Goal: Task Accomplishment & Management: Use online tool/utility

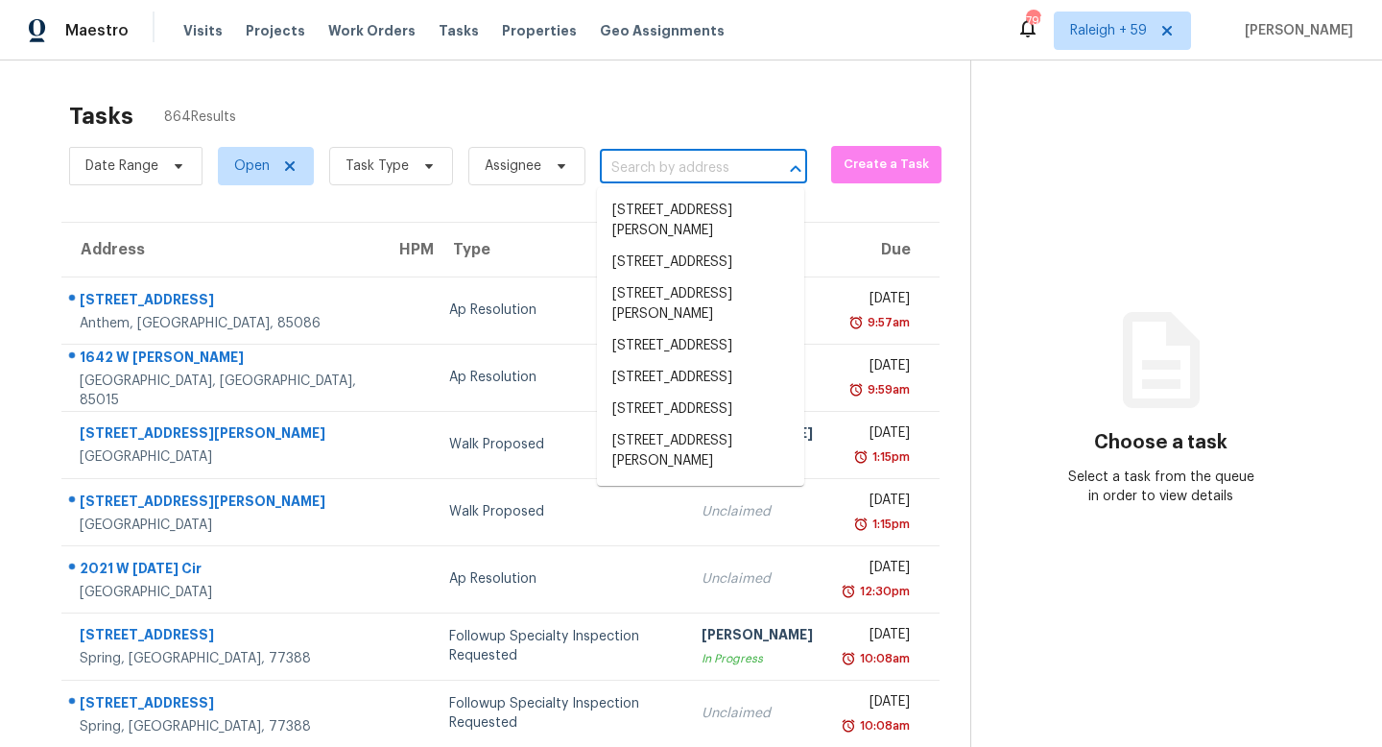
click at [659, 169] on input "text" at bounding box center [677, 169] width 154 height 30
paste input "98 Sunridge Dr NW, Rome, GA, 30165"
type input "98 Sunridge Dr NW, Rome, GA, 30165"
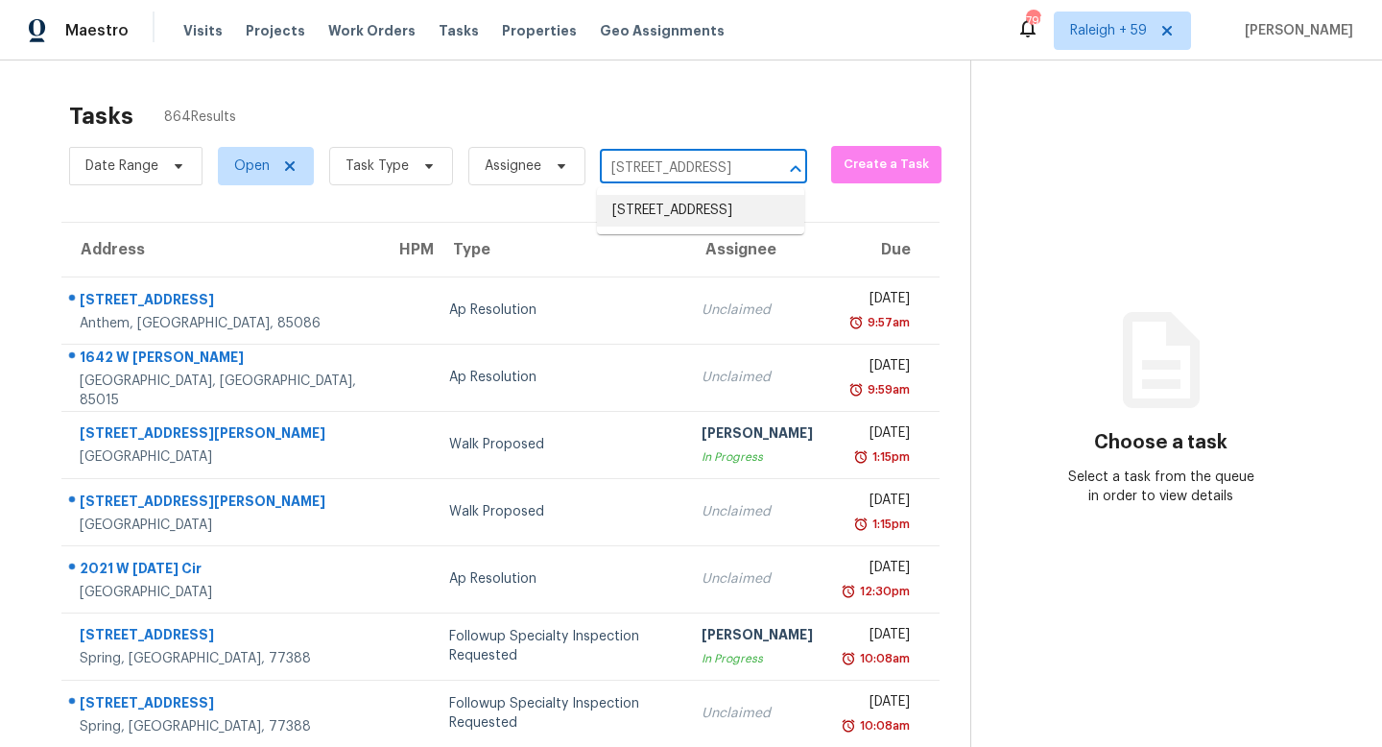
click at [678, 210] on li "98 Sunridge Dr NW, Rome, GA 30165" at bounding box center [700, 211] width 207 height 32
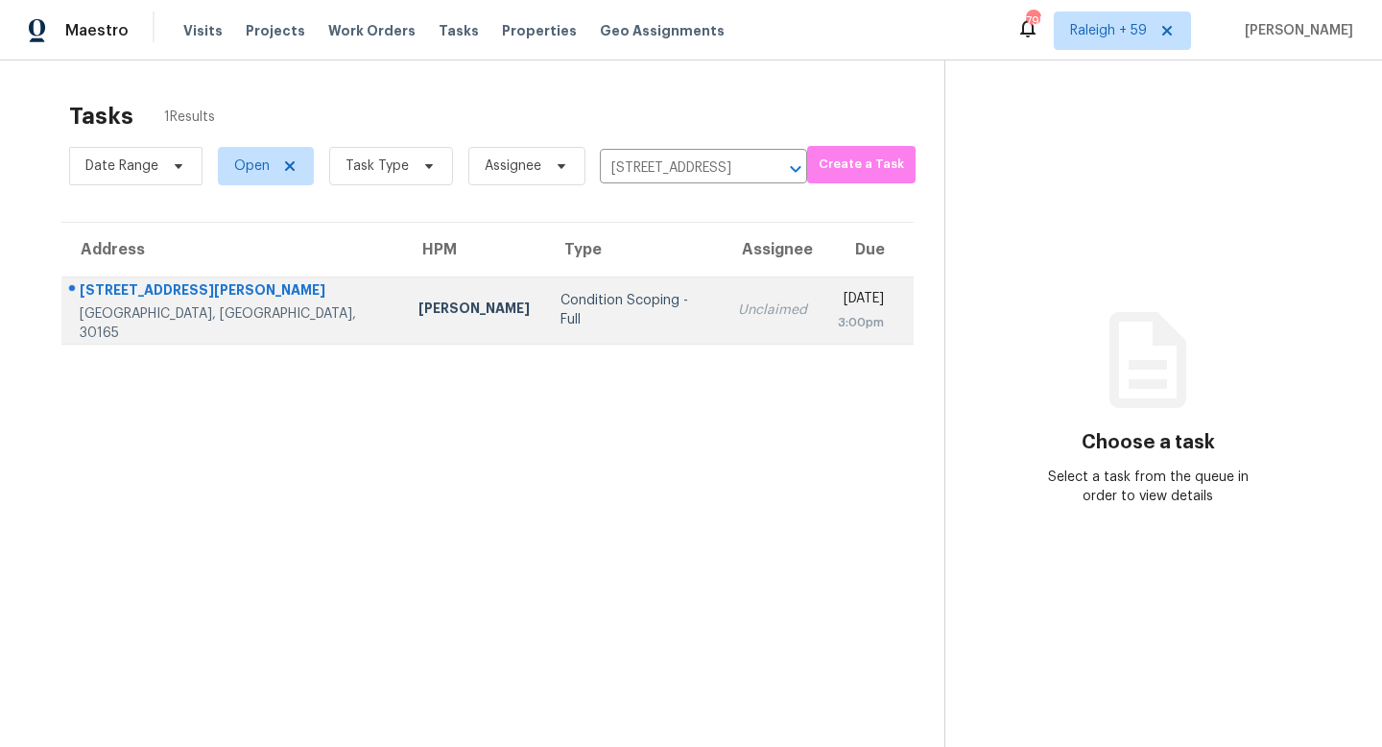
click at [738, 300] on div "Unclaimed" at bounding box center [772, 309] width 69 height 19
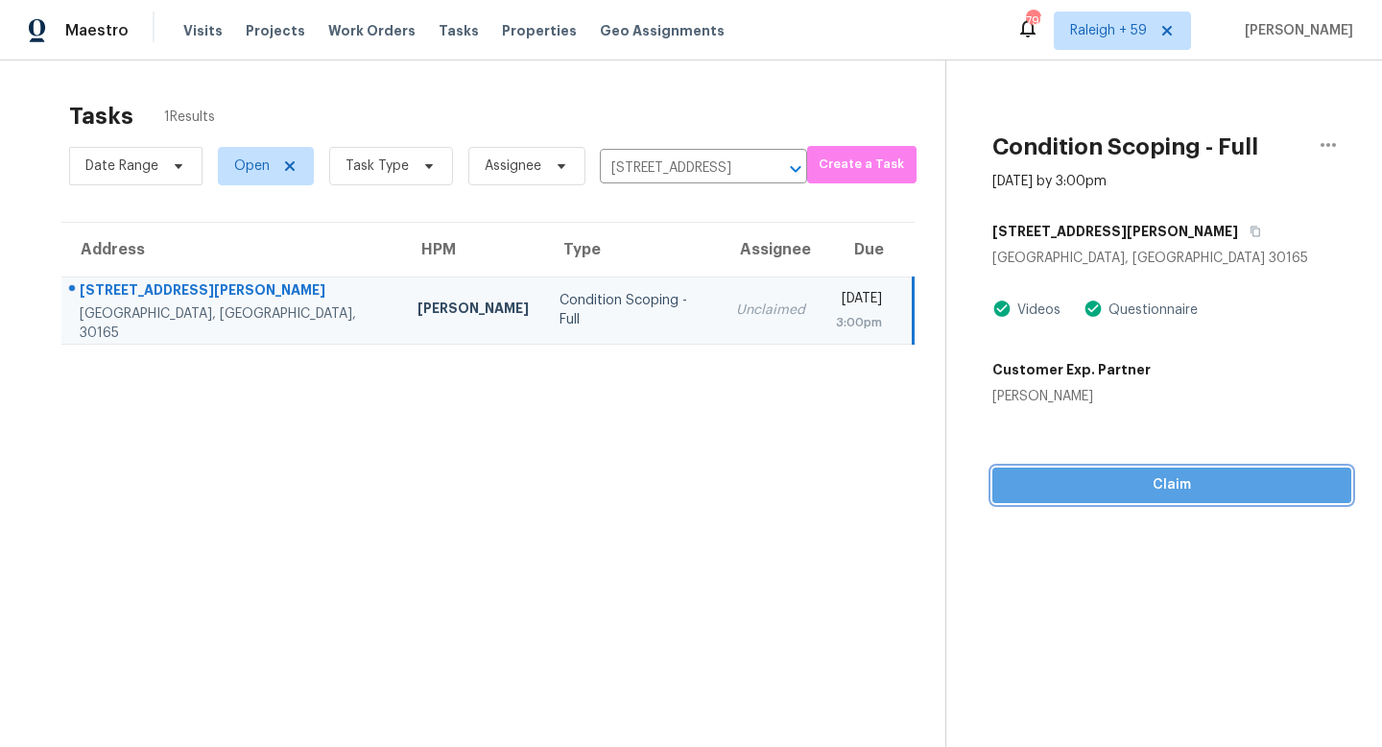
click at [1104, 495] on span "Claim" at bounding box center [1172, 485] width 328 height 24
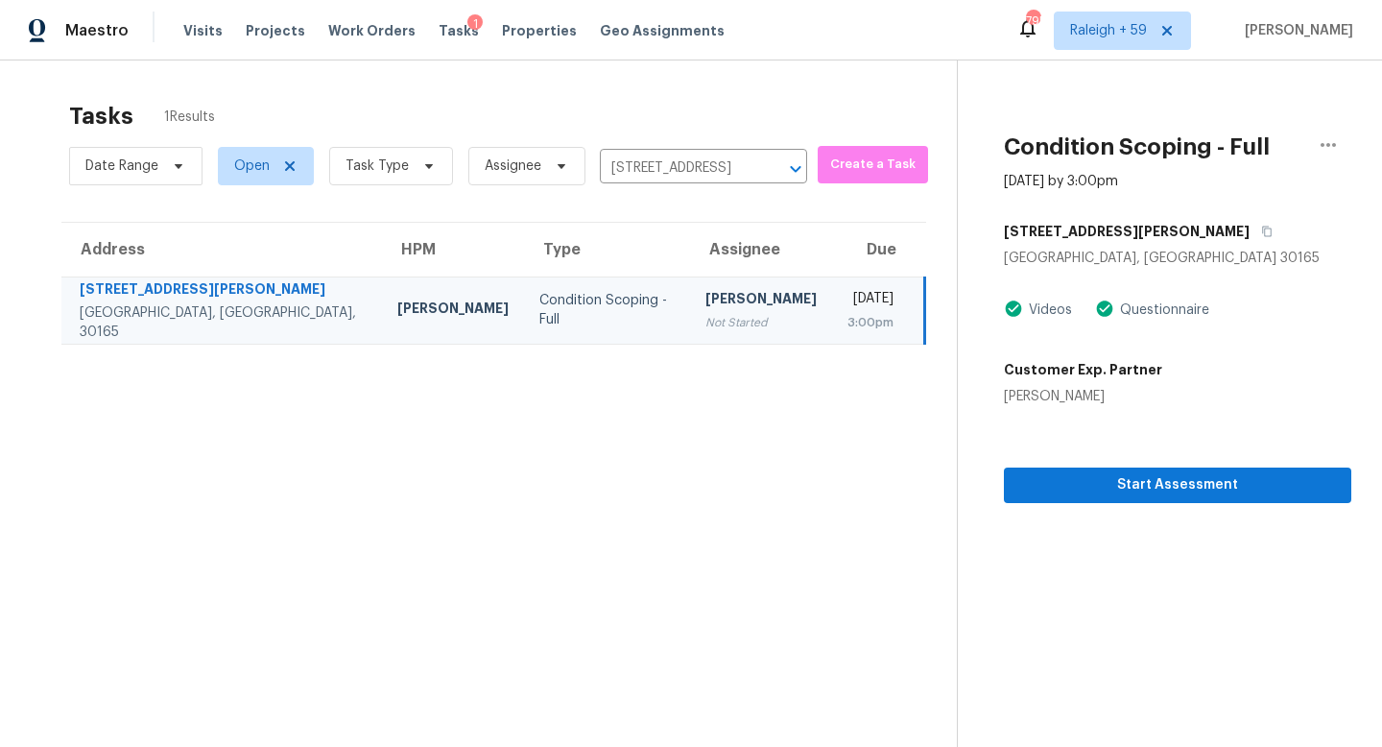
click at [703, 143] on div "Date Range Open Task Type Assignee 98 Sunridge Dr NW, Rome, GA 30165 ​" at bounding box center [438, 166] width 738 height 50
click at [700, 150] on div "Date Range Open Task Type Assignee 98 Sunridge Dr NW, Rome, GA 30165 ​" at bounding box center [438, 166] width 738 height 50
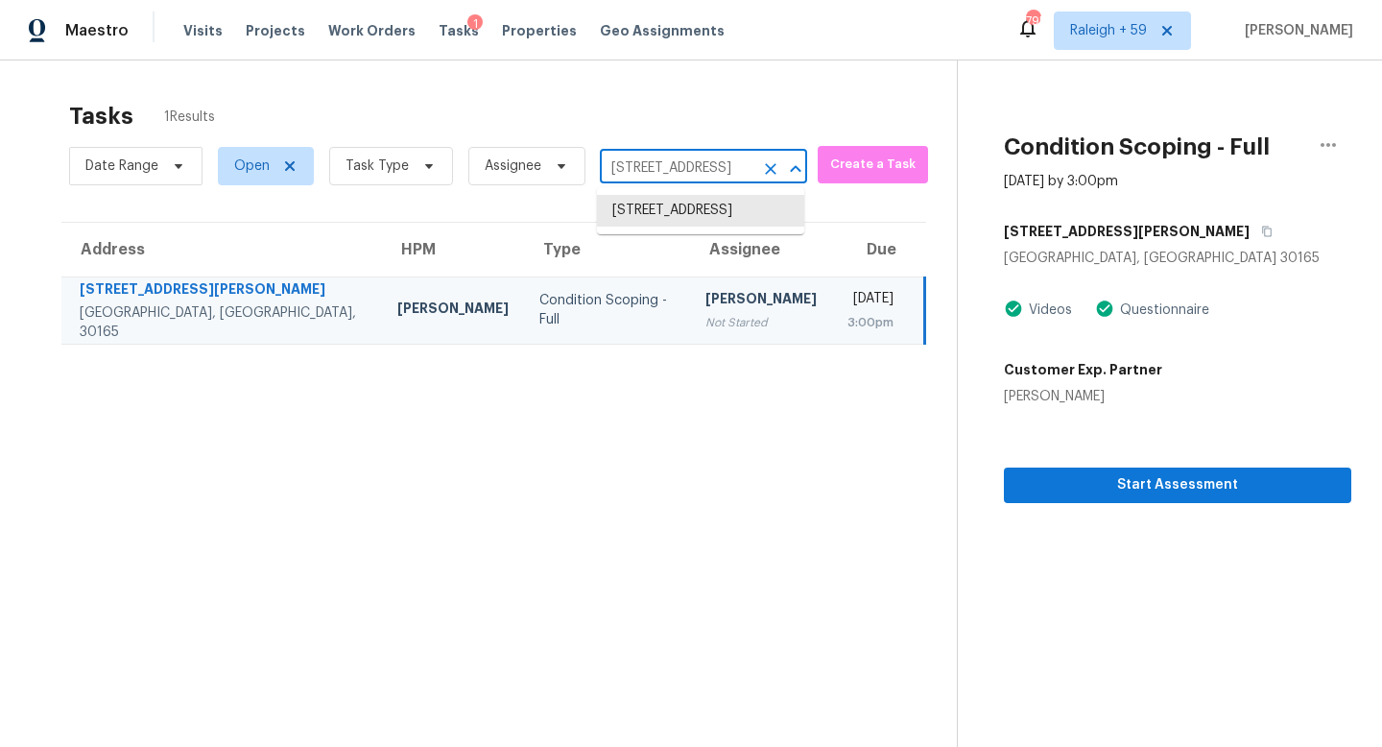
click at [697, 156] on input "98 Sunridge Dr NW, Rome, GA 30165" at bounding box center [677, 169] width 154 height 30
paste input "1120 Kinnett Rd, Covington, GA, 30016"
type input "1120 Kinnett Rd, Covington, GA, 30016"
click at [705, 227] on li "1120 Kinnett Rd, Covington, GA 30016" at bounding box center [700, 221] width 207 height 52
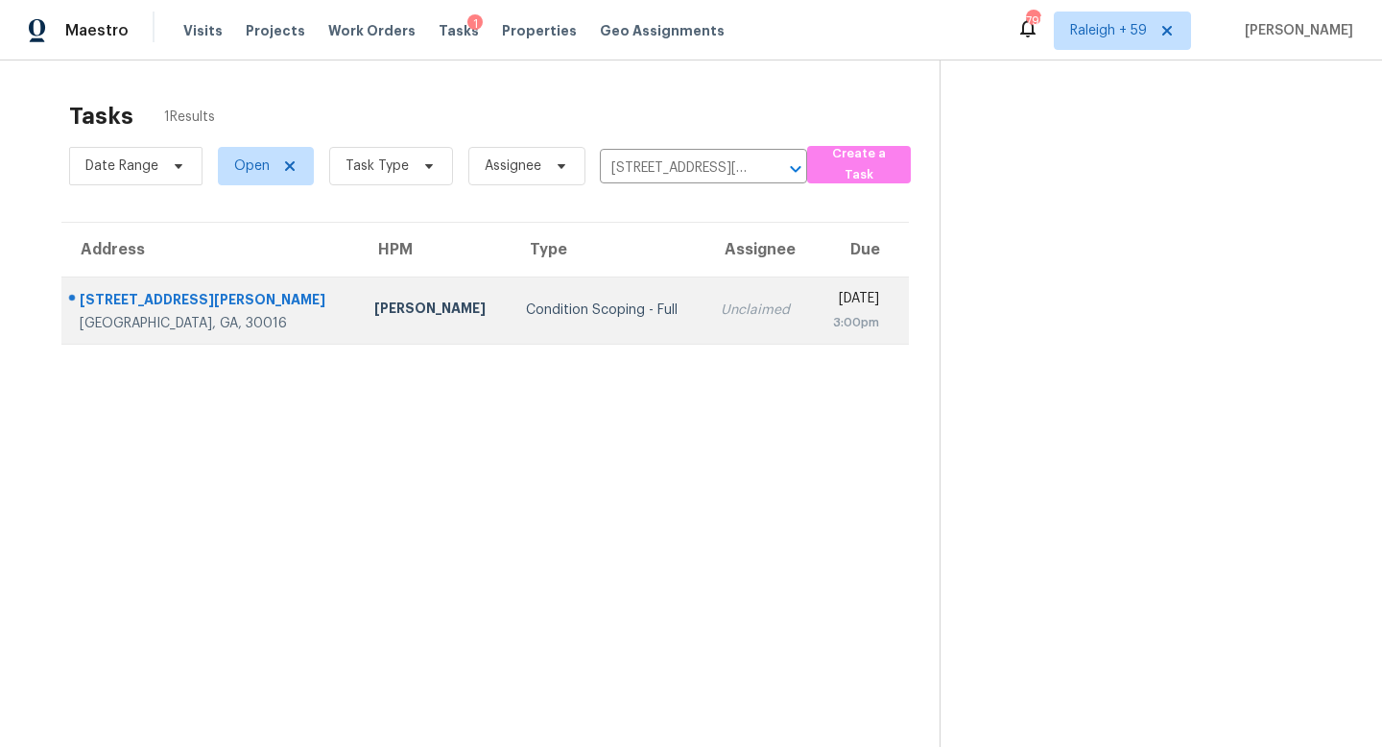
click at [705, 298] on td "Unclaimed" at bounding box center [758, 309] width 107 height 67
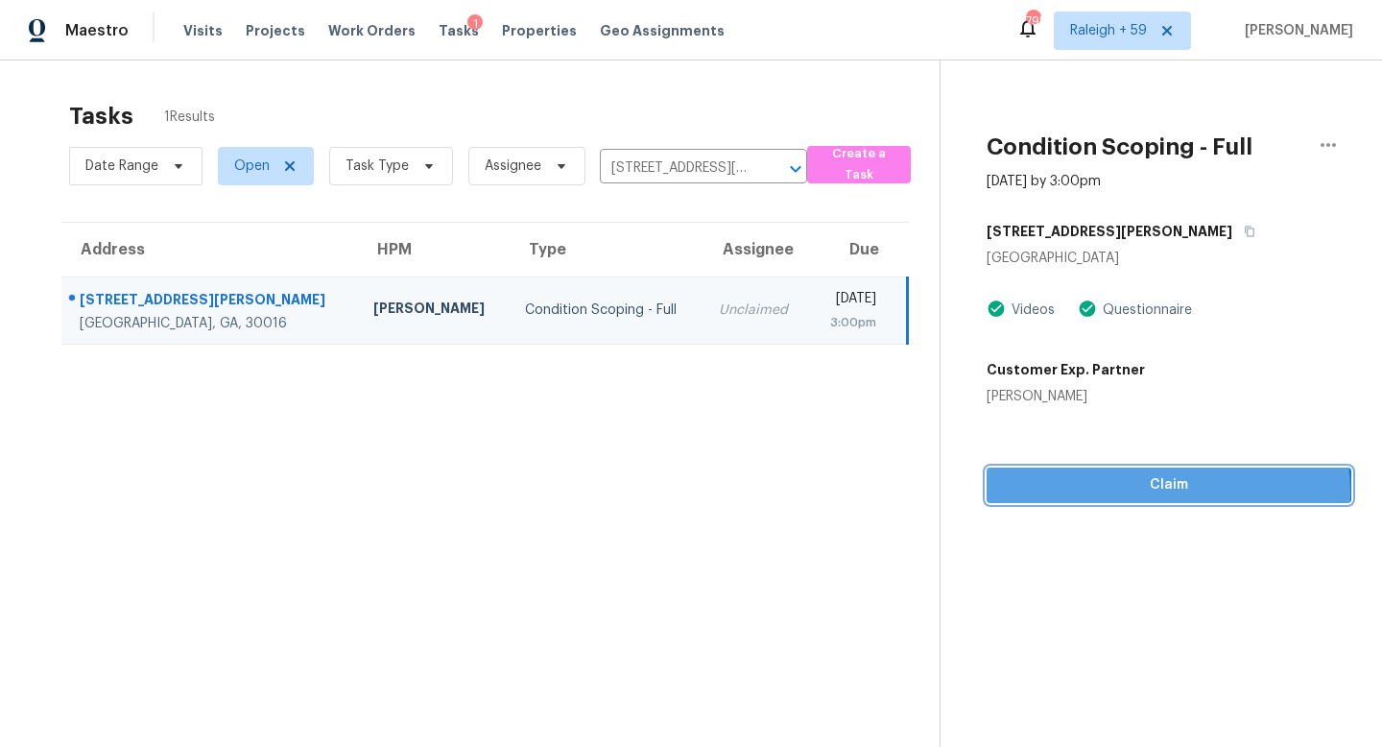
click at [1130, 492] on span "Claim" at bounding box center [1169, 485] width 334 height 24
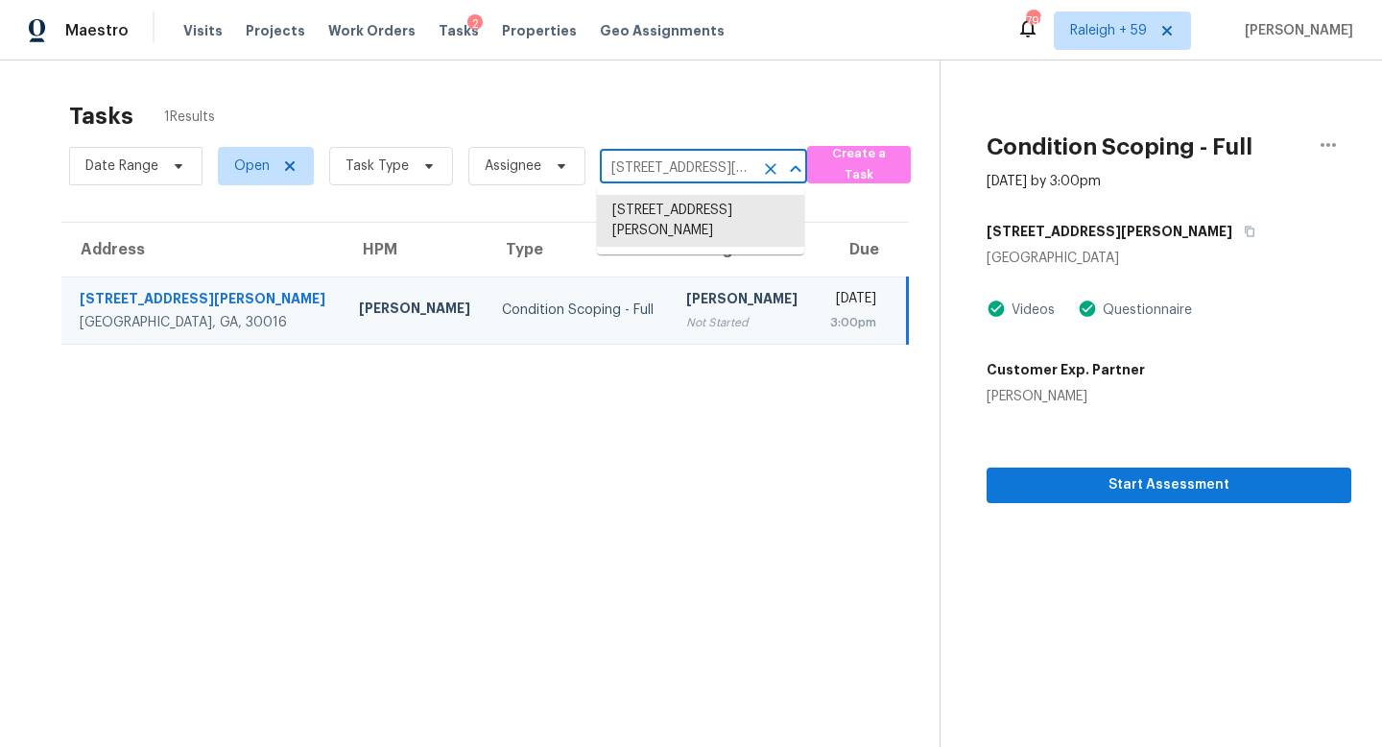
click at [649, 177] on input "1120 Kinnett Rd, Covington, GA 30016" at bounding box center [677, 169] width 154 height 30
paste input "3385 Continental Dr, Cumming, GA, 30041"
type input "3385 Continental Dr, Cumming, GA, 30041"
click at [683, 226] on li "3385 Continental Dr, Cumming, GA 30041" at bounding box center [700, 211] width 207 height 32
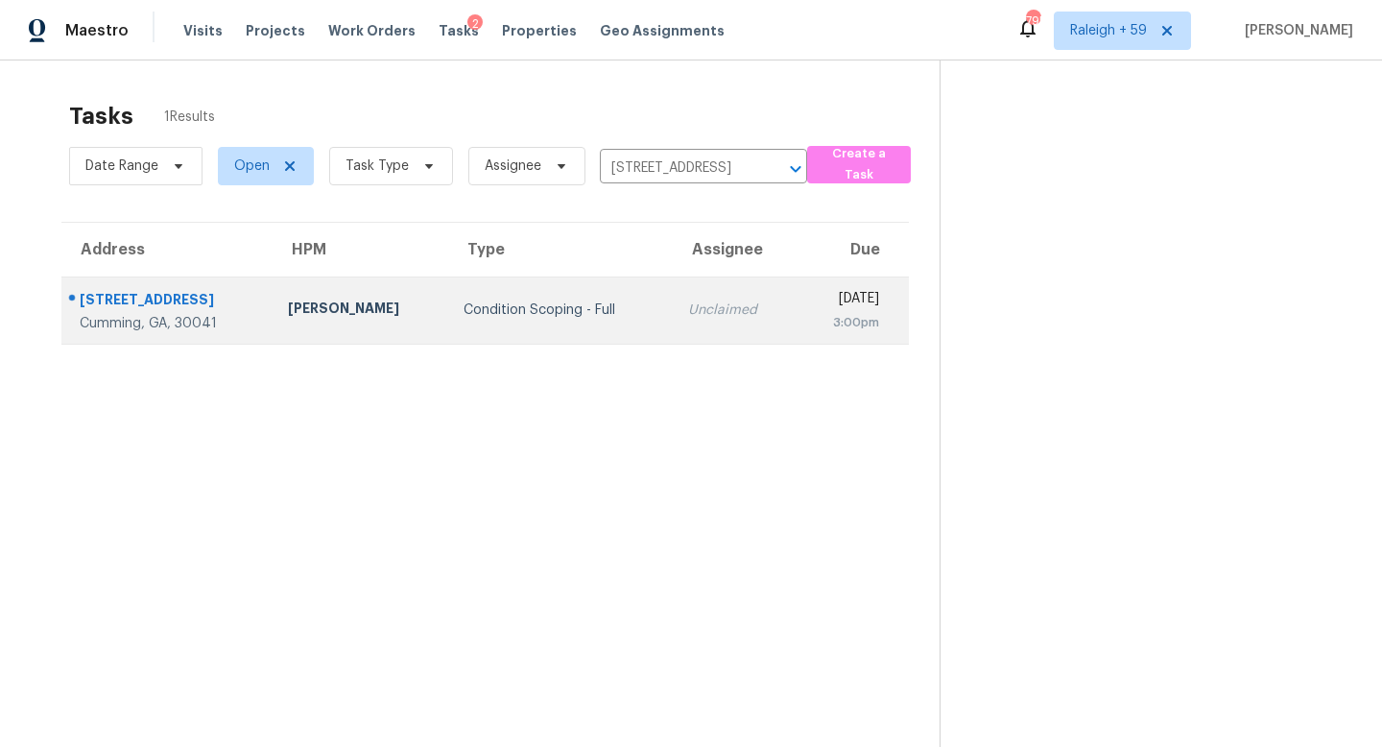
click at [688, 305] on div "Unclaimed" at bounding box center [734, 309] width 92 height 19
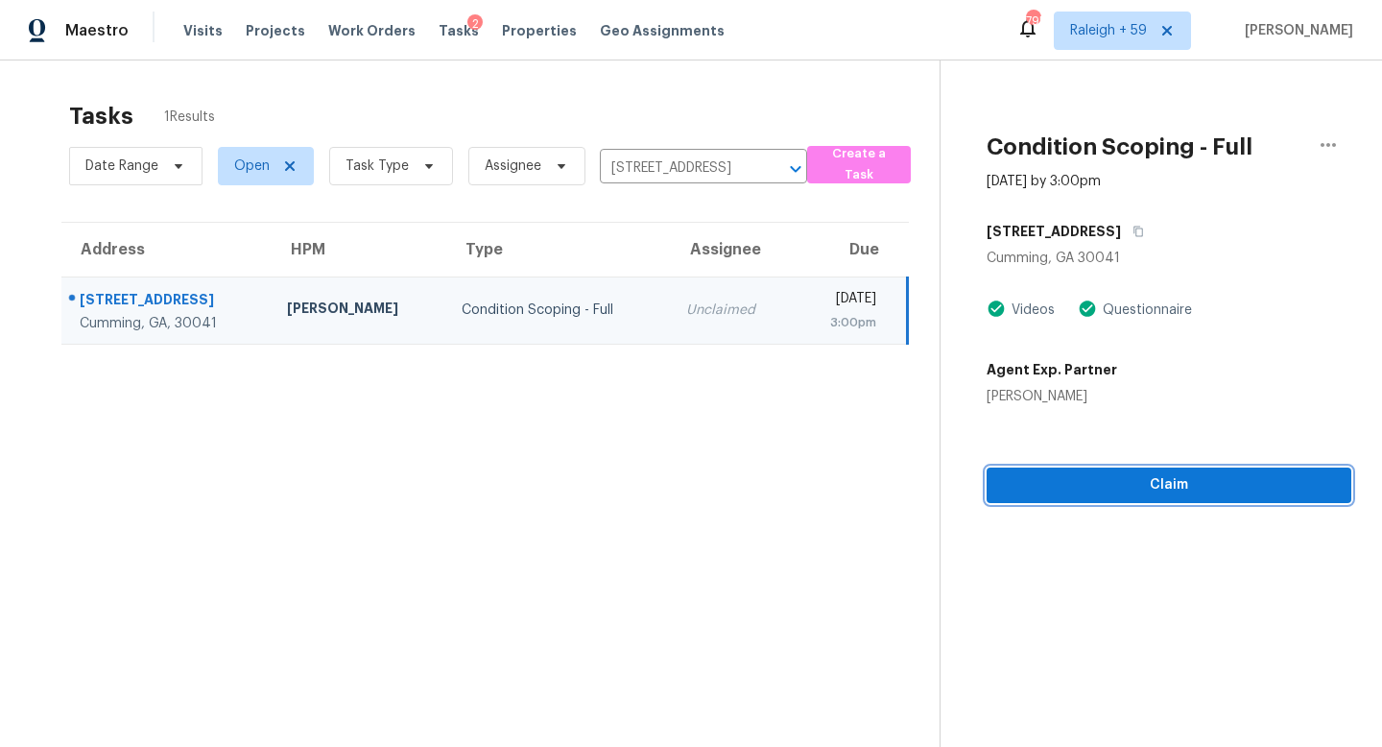
click at [1079, 490] on span "Claim" at bounding box center [1169, 485] width 334 height 24
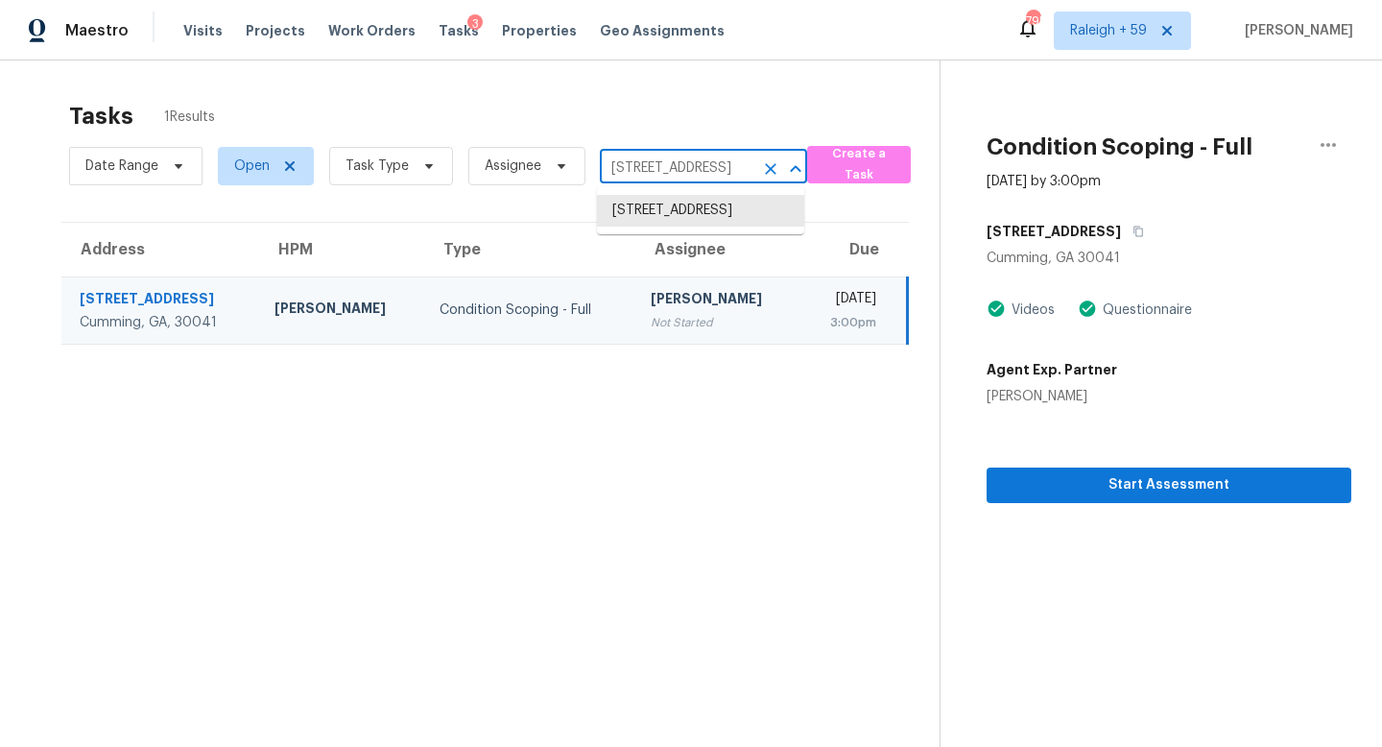
click at [676, 177] on input "3385 Continental Dr, Cumming, GA 30041" at bounding box center [677, 169] width 154 height 30
paste input "831 Haulover Dr, Altamonte Springs, FL, 32714"
type input "831 Haulover Dr, Altamonte Springs, FL, 32714"
click at [684, 219] on li "831 Haulover Dr, Altamonte Springs, FL 32714" at bounding box center [700, 211] width 207 height 32
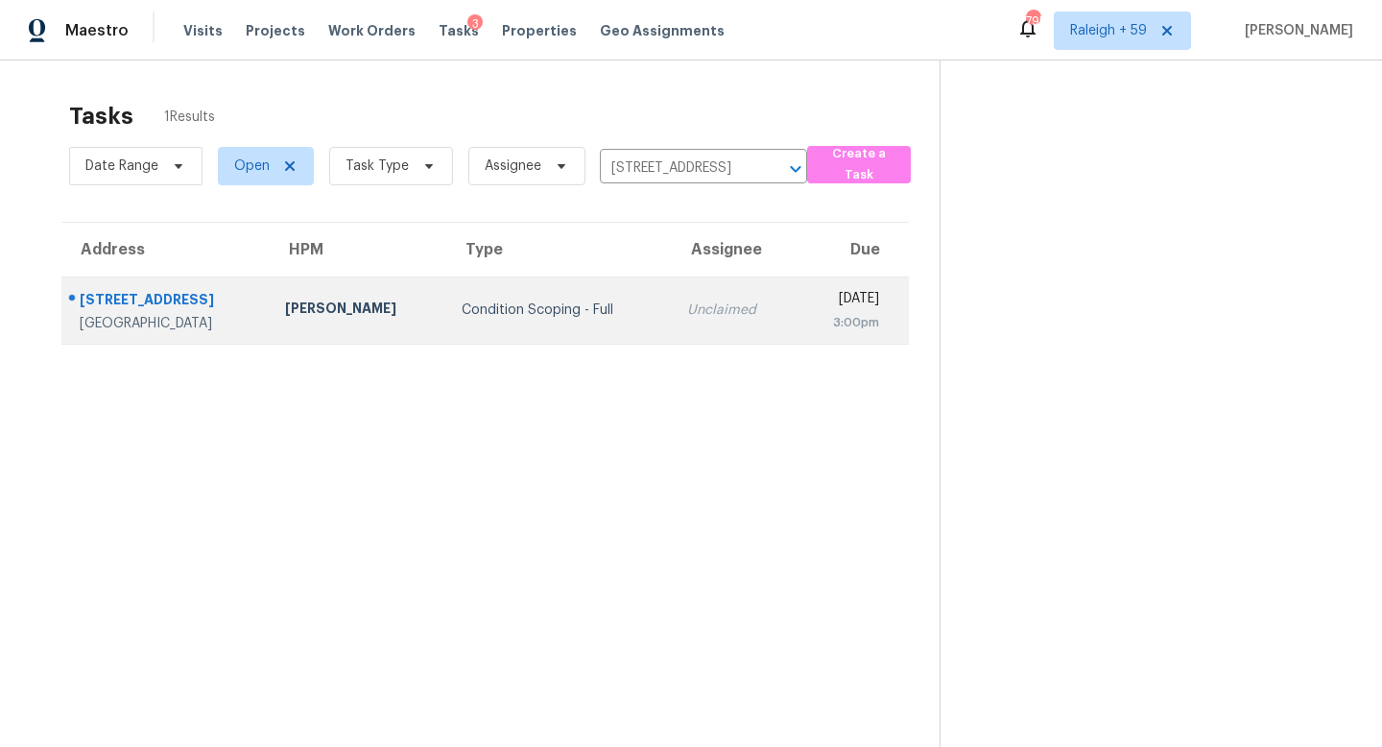
click at [672, 300] on td "Unclaimed" at bounding box center [734, 309] width 124 height 67
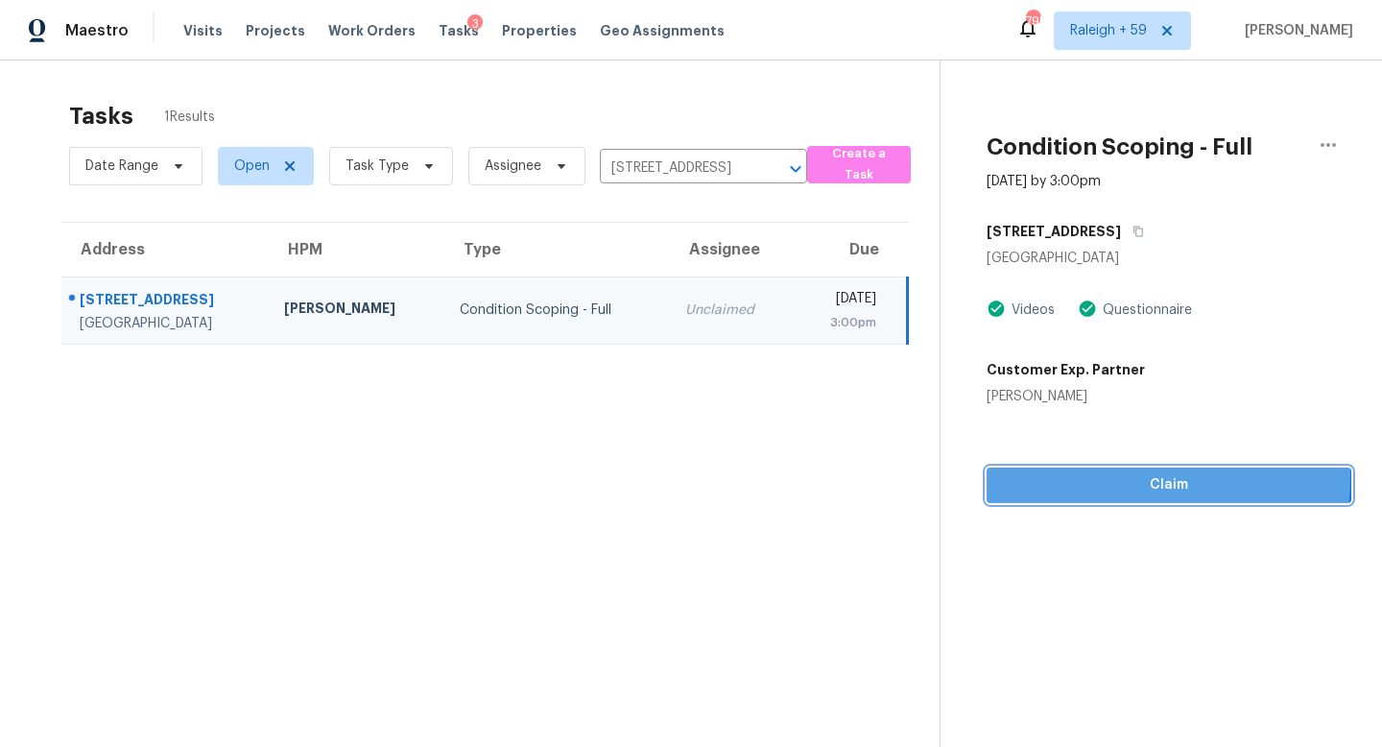
click at [1055, 475] on span "Claim" at bounding box center [1169, 485] width 334 height 24
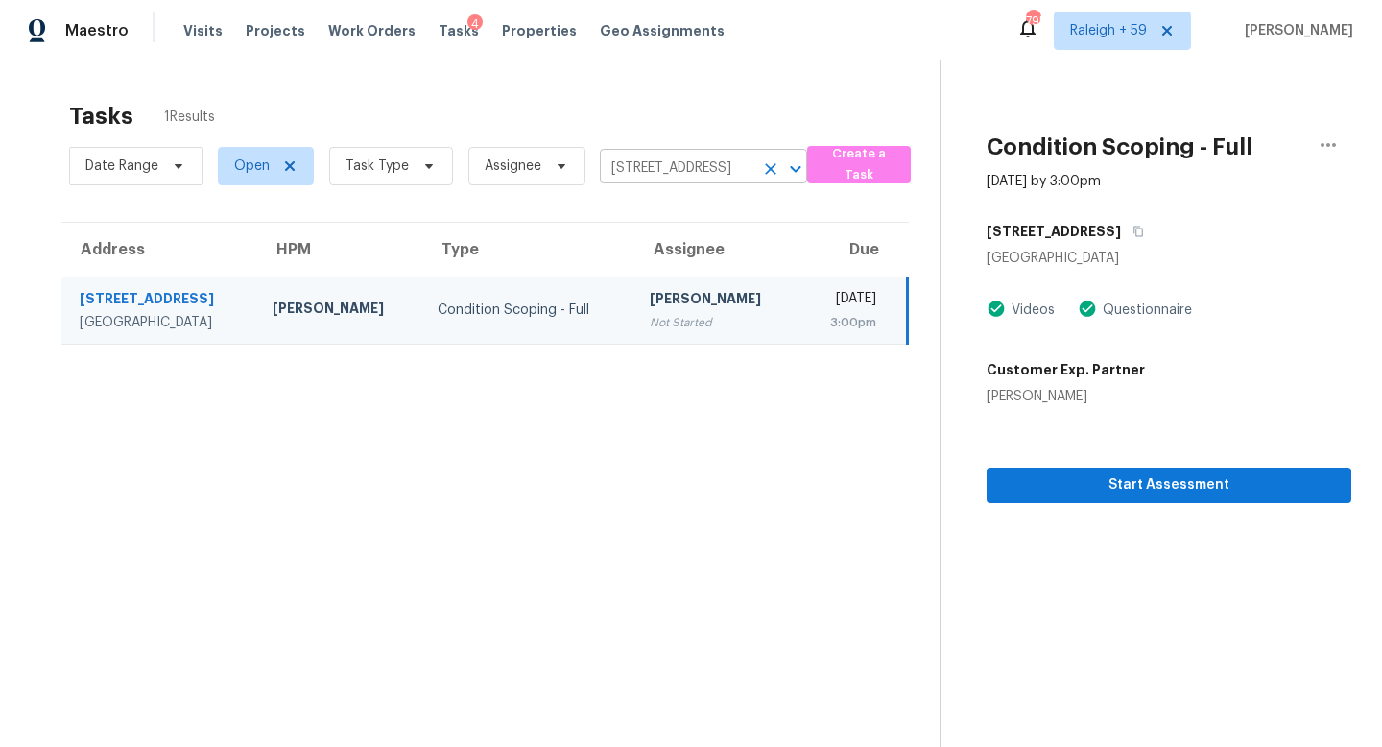
click at [663, 177] on input "831 Haulover Dr, Altamonte Springs, FL 32714" at bounding box center [677, 169] width 154 height 30
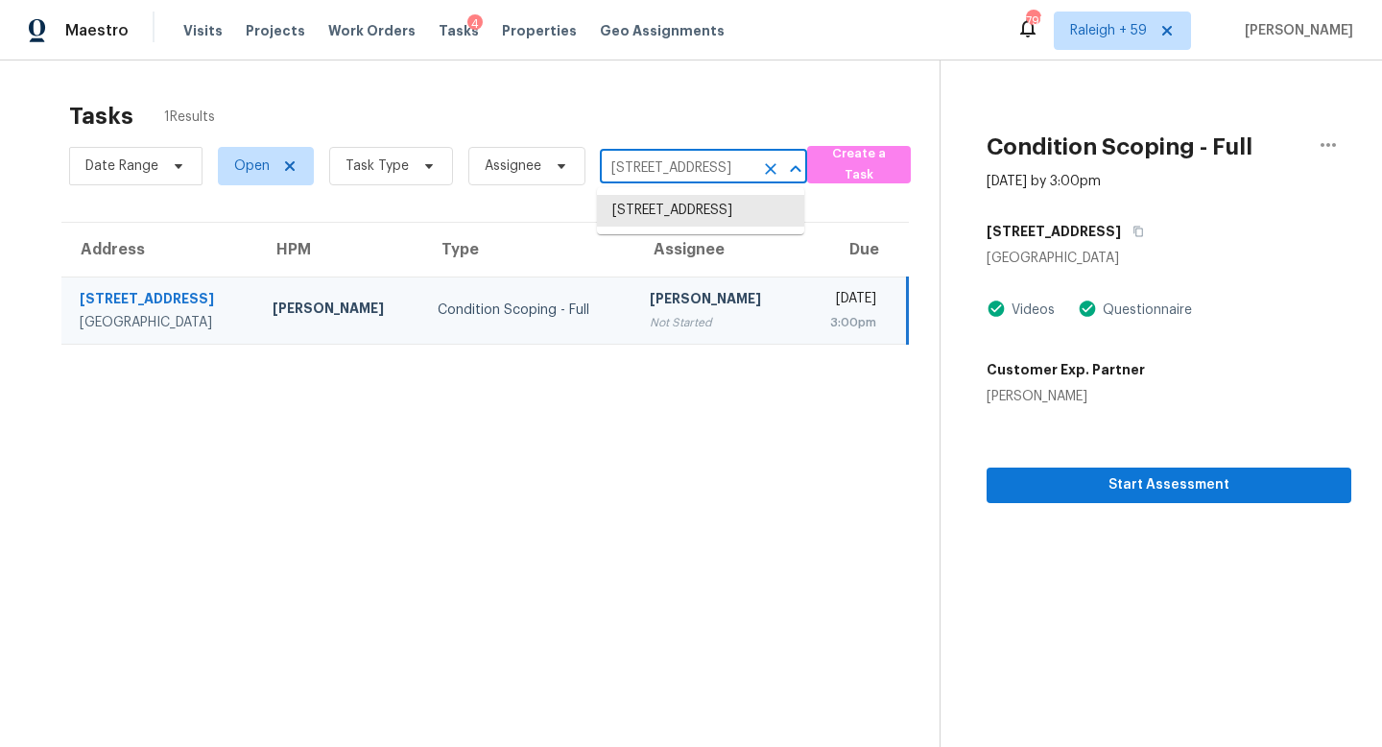
paste input "9965 208th St W, Lakeville, MN, 5504"
type input "9965 208th St W, Lakeville, MN, 55044"
click at [669, 226] on li "9965 208th St W, Lakeville, MN 55044" at bounding box center [700, 211] width 207 height 32
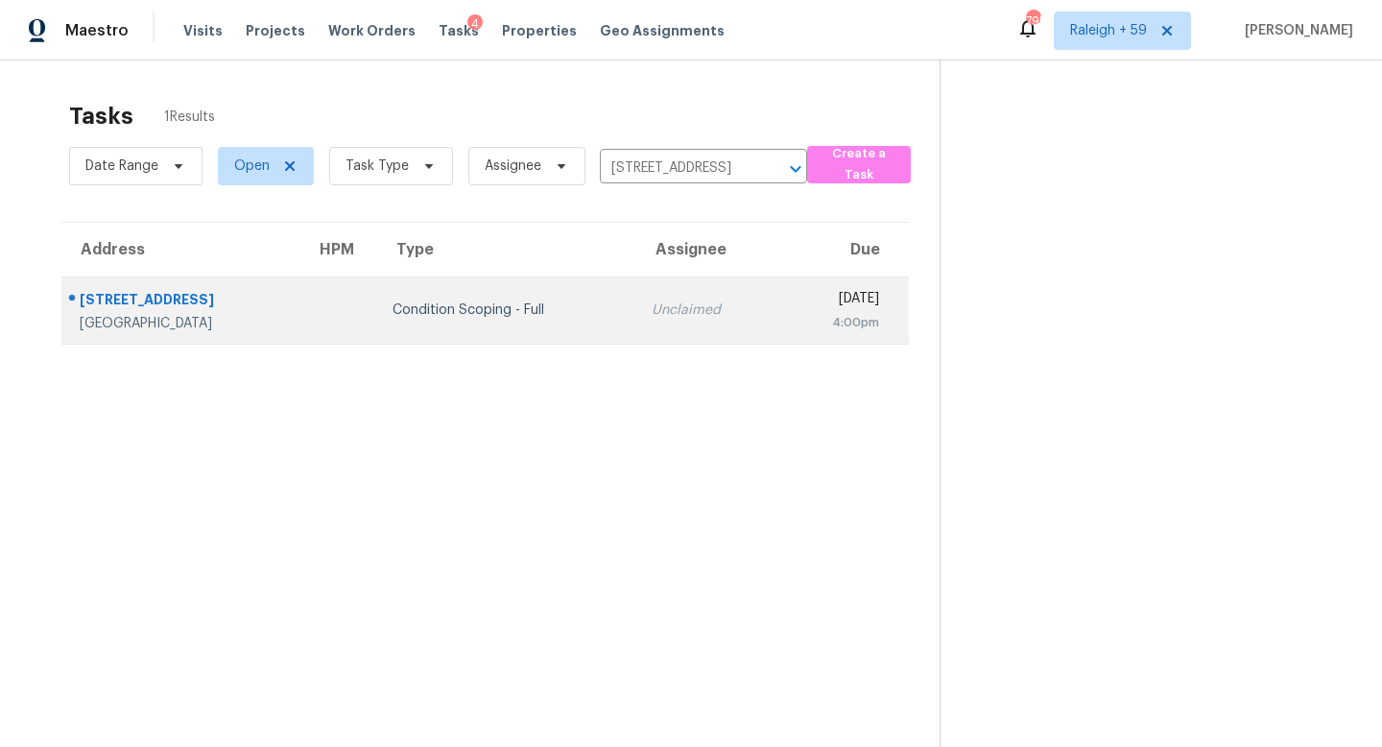
click at [653, 293] on td "Unclaimed" at bounding box center [707, 309] width 142 height 67
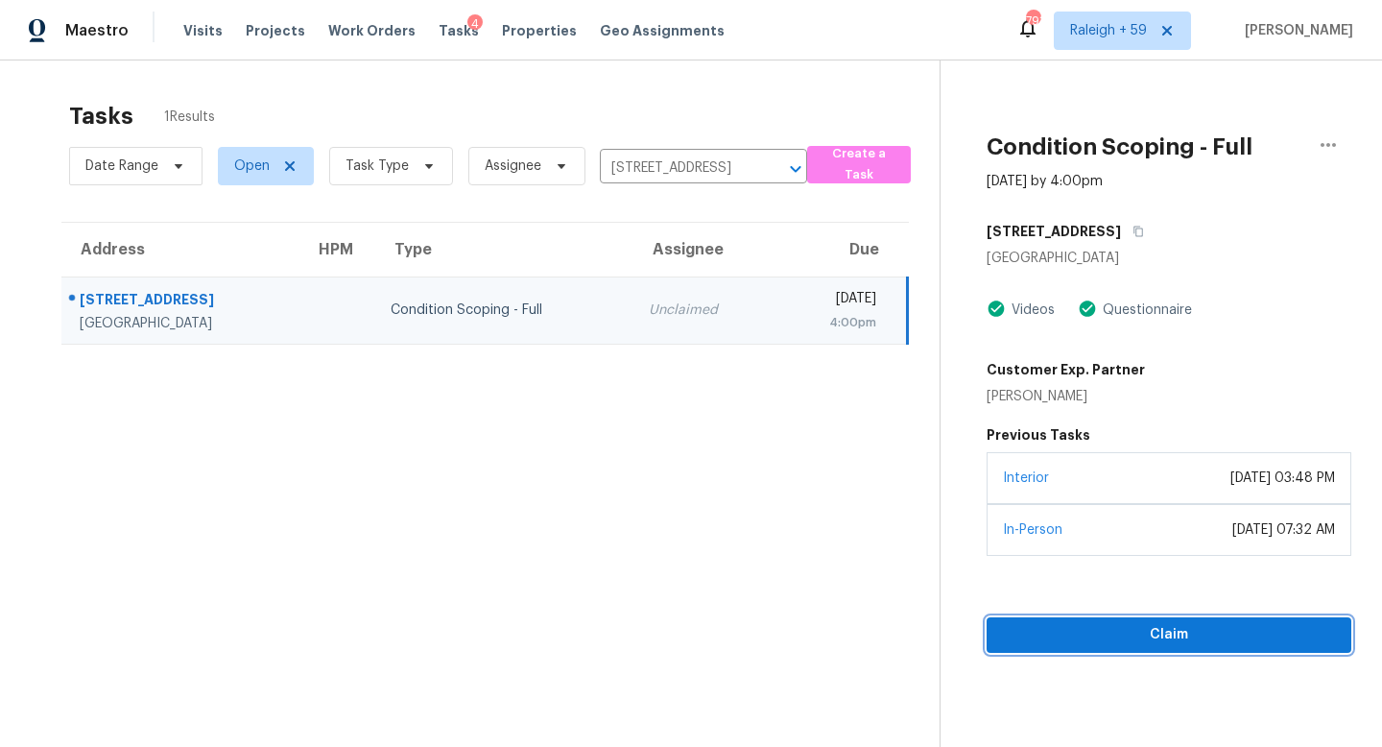
click at [1134, 631] on span "Claim" at bounding box center [1169, 635] width 334 height 24
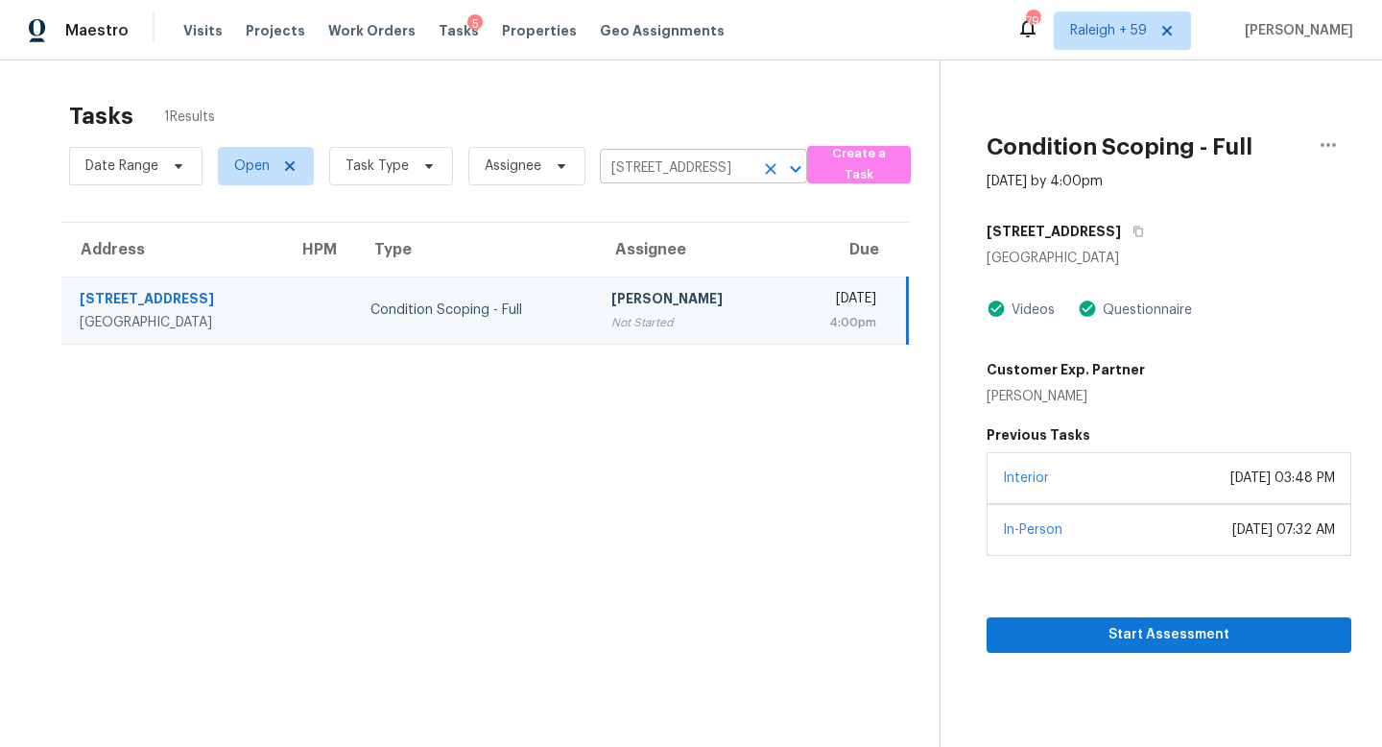
click at [649, 181] on input "9965 208th St W, Lakeville, MN 55044" at bounding box center [677, 169] width 154 height 30
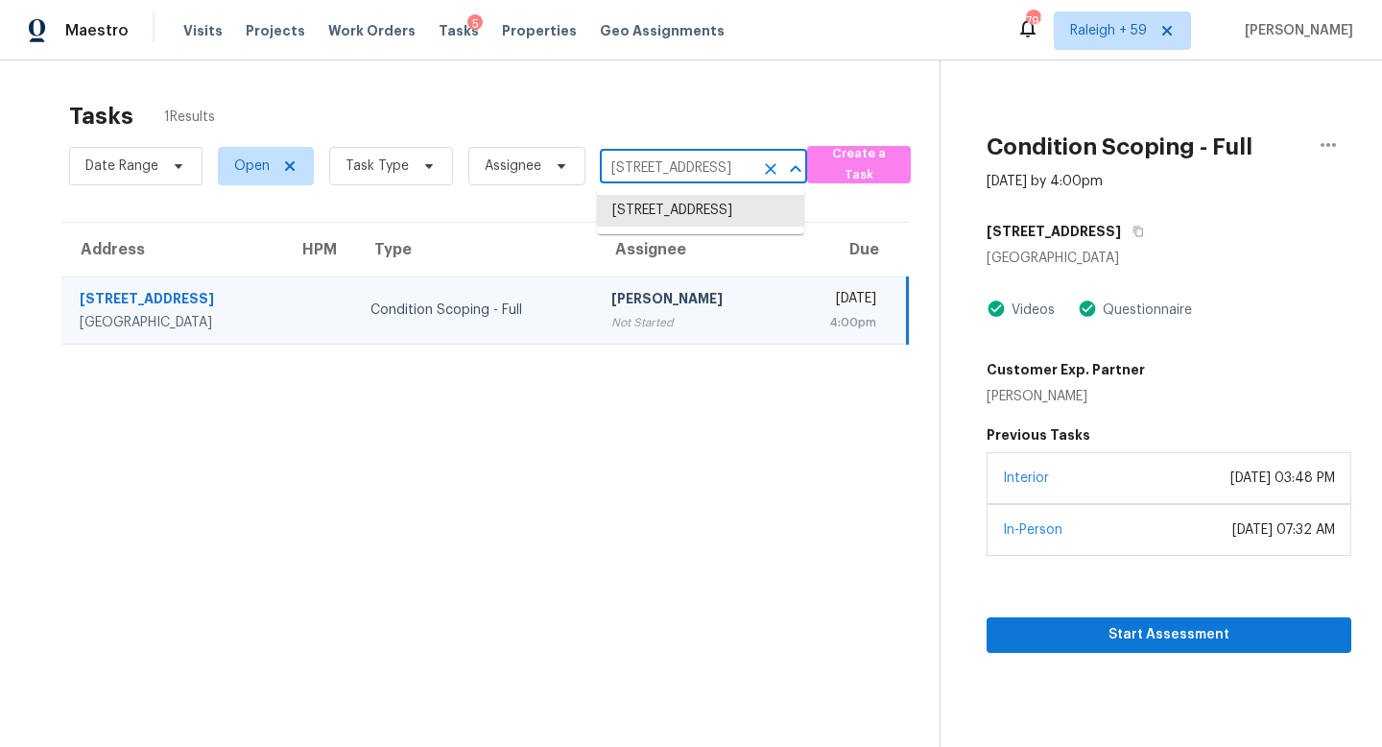
paste input "14165 Mount Pleasant Rd, Jacksonville, FL, 32225"
type input "14165 Mount Pleasant Rd, Jacksonville, FL, 32225"
click at [666, 217] on li "14165 Mount Pleasant Rd, Jacksonville, FL 32225" at bounding box center [700, 211] width 207 height 32
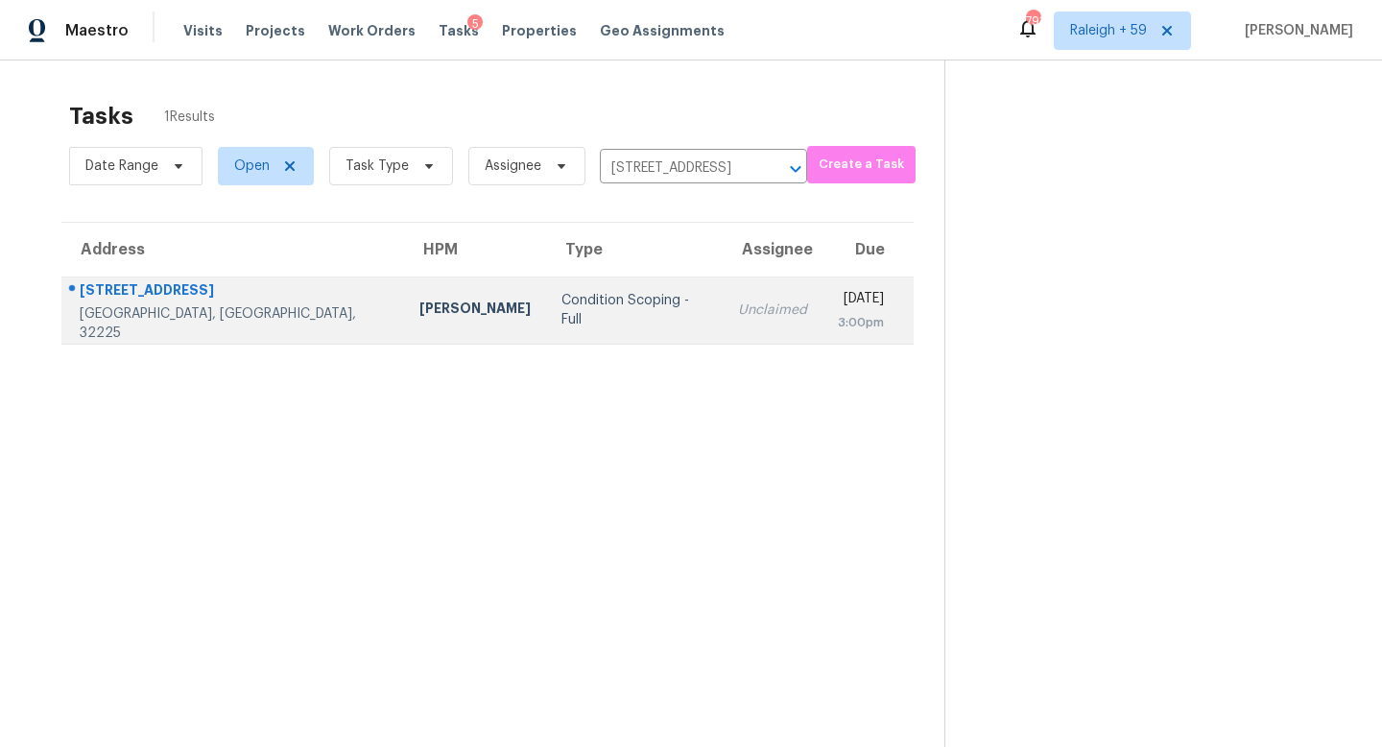
click at [723, 329] on td "Unclaimed" at bounding box center [773, 309] width 100 height 67
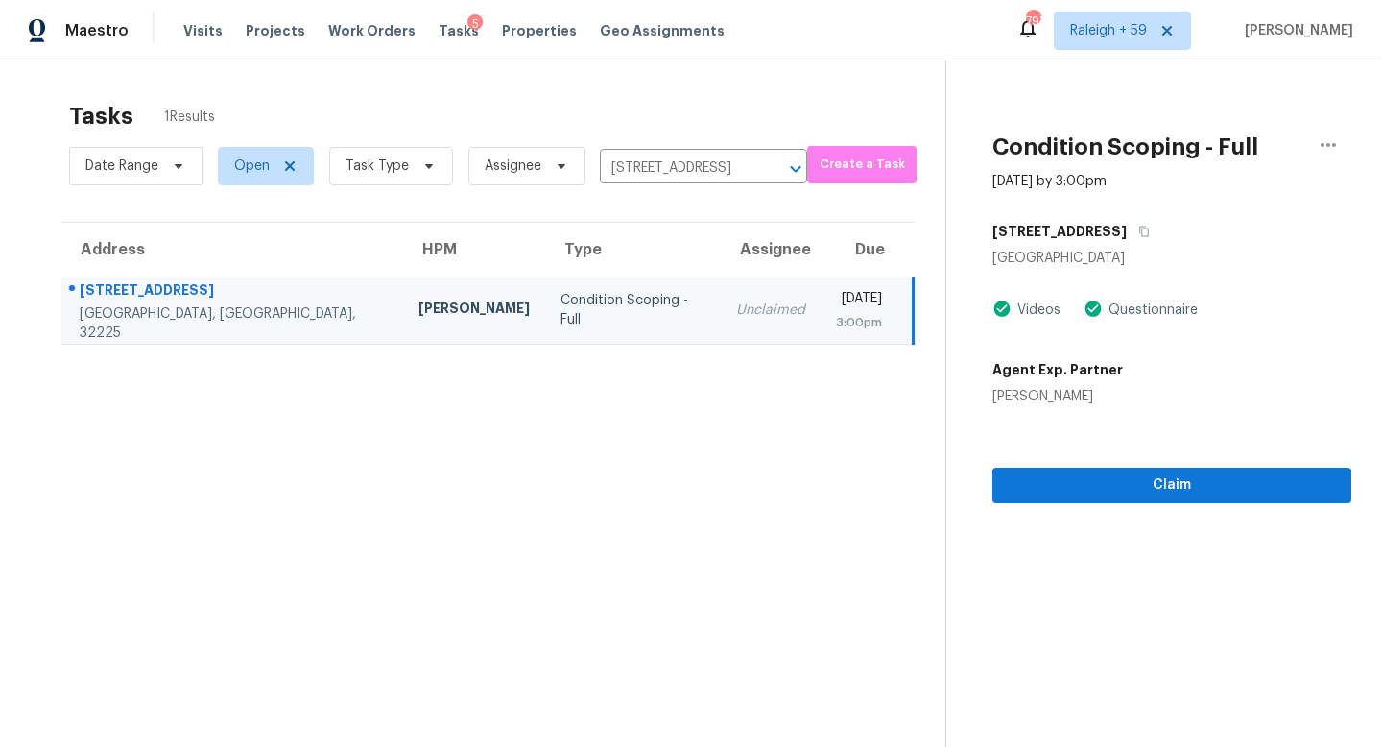
click at [1151, 511] on section "Condition Scoping - Full Aug 29th 2025 by 3:00pm 14165 Mount Pleasant Rd Jackso…" at bounding box center [1148, 433] width 406 height 747
click at [1162, 496] on button "Claim" at bounding box center [1171, 485] width 359 height 36
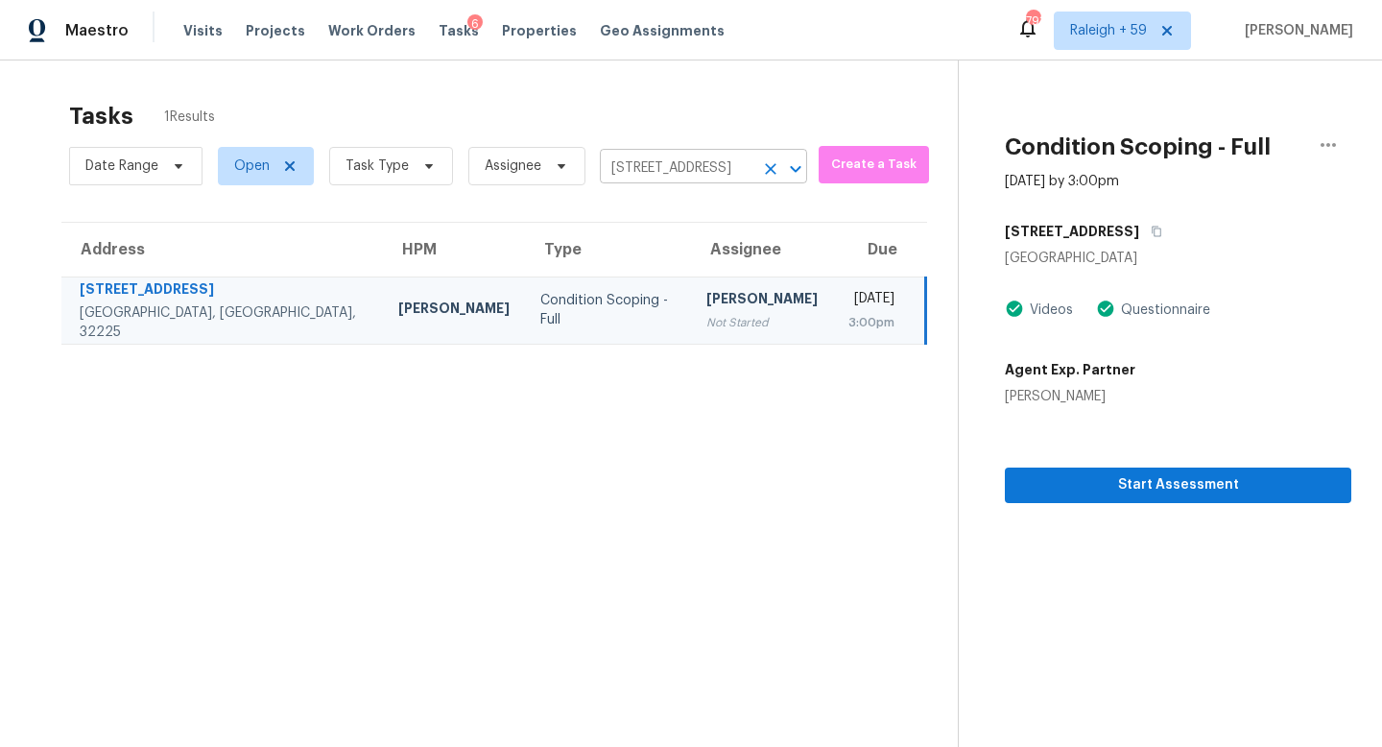
click at [702, 173] on input "14165 Mount Pleasant Rd, Jacksonville, FL 32225" at bounding box center [677, 169] width 154 height 30
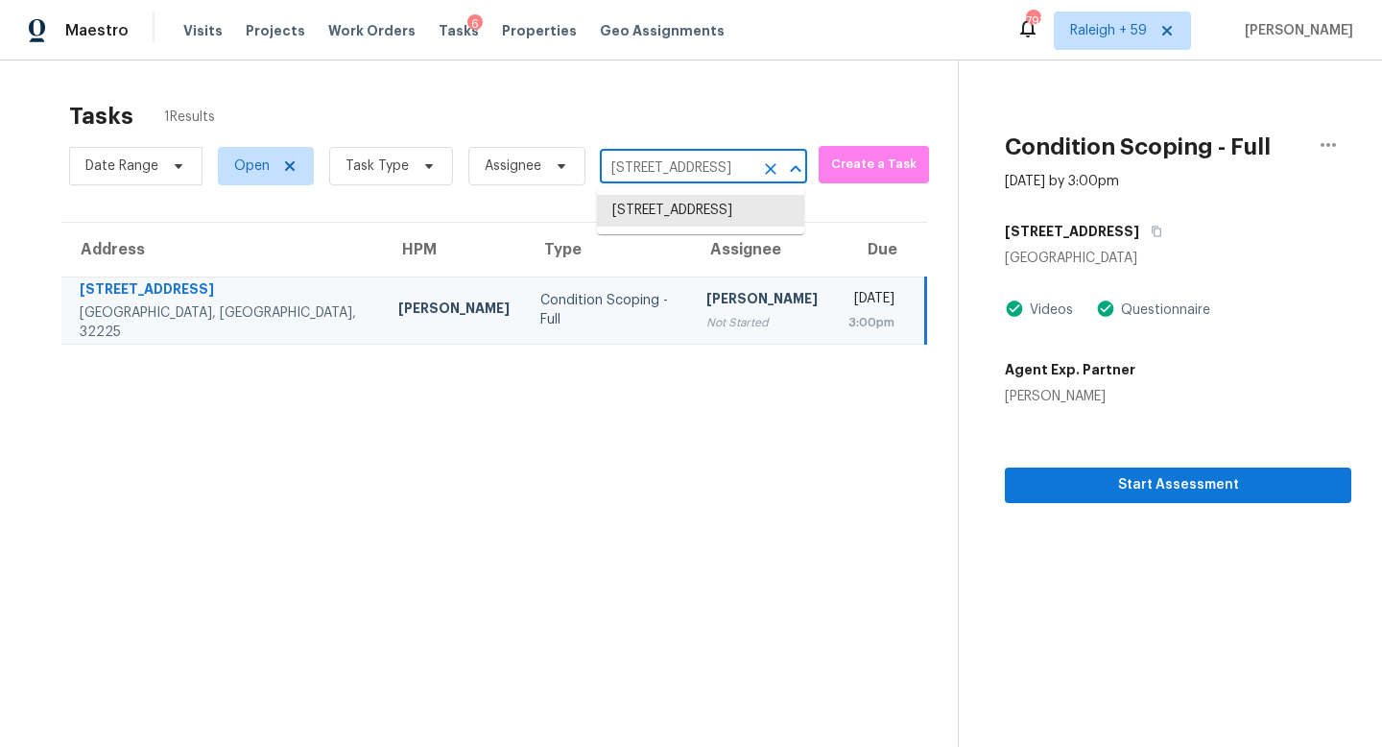
paste input "3325 Cliffside Dr, Schertz, TX, 78108"
type input "3325 Cliffside Dr, Schertz, TX, 78108"
click at [676, 221] on li "3325 Cliffside Dr, Schertz, TX 78108" at bounding box center [700, 221] width 207 height 52
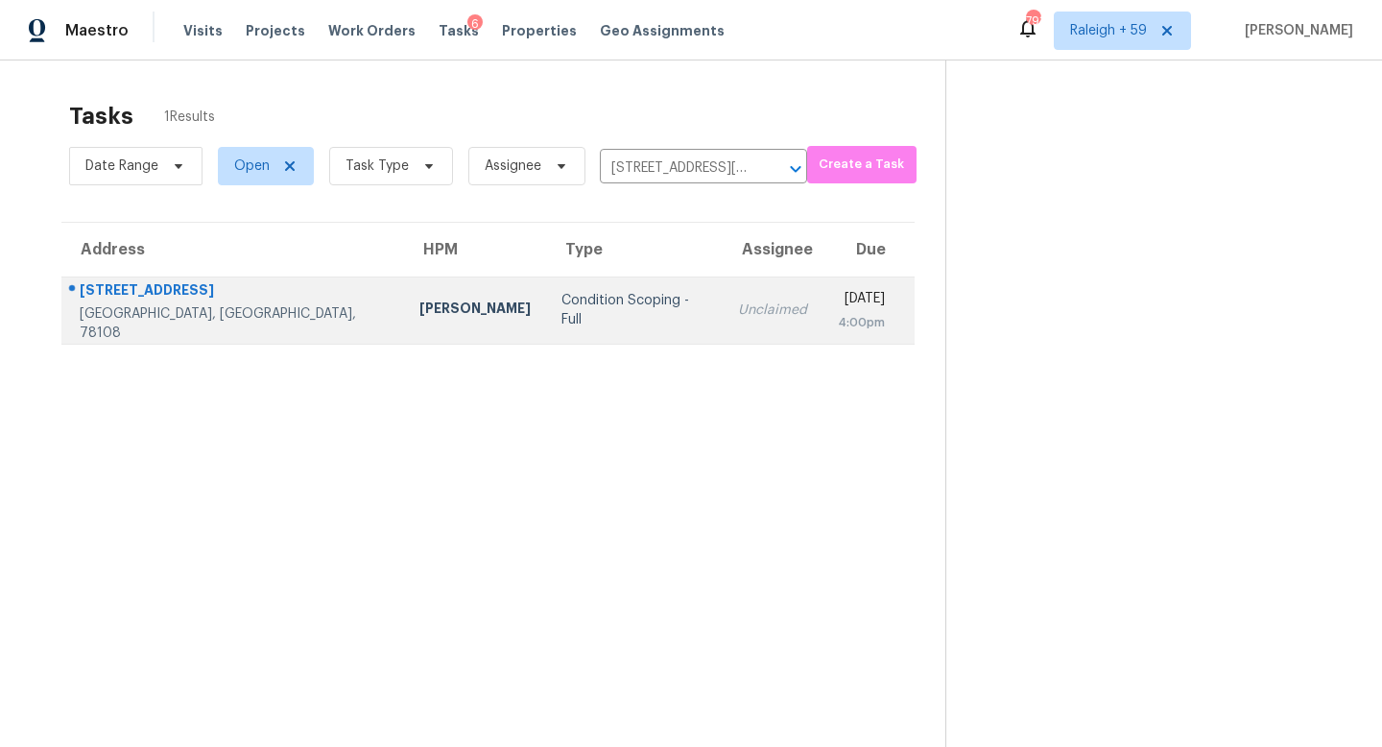
click at [723, 298] on td "Unclaimed" at bounding box center [773, 309] width 100 height 67
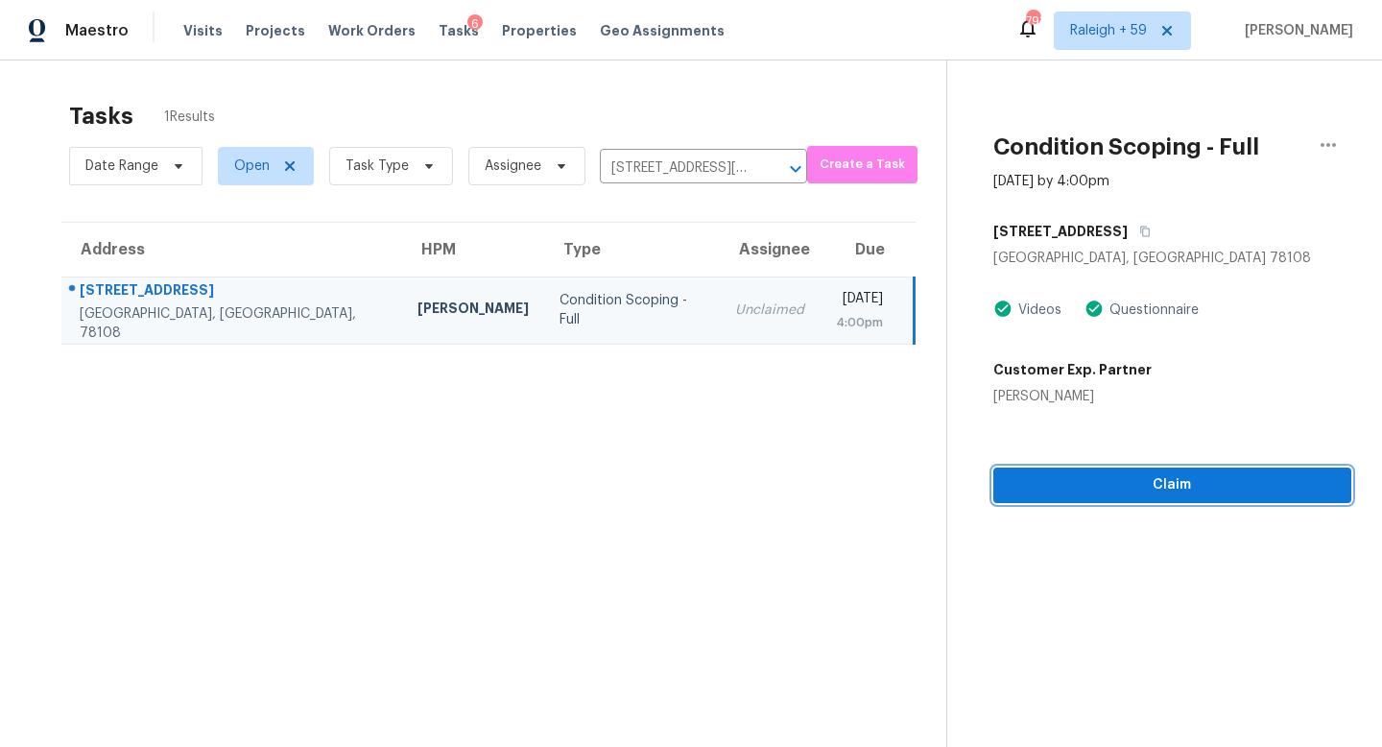
click at [1106, 483] on span "Claim" at bounding box center [1173, 485] width 328 height 24
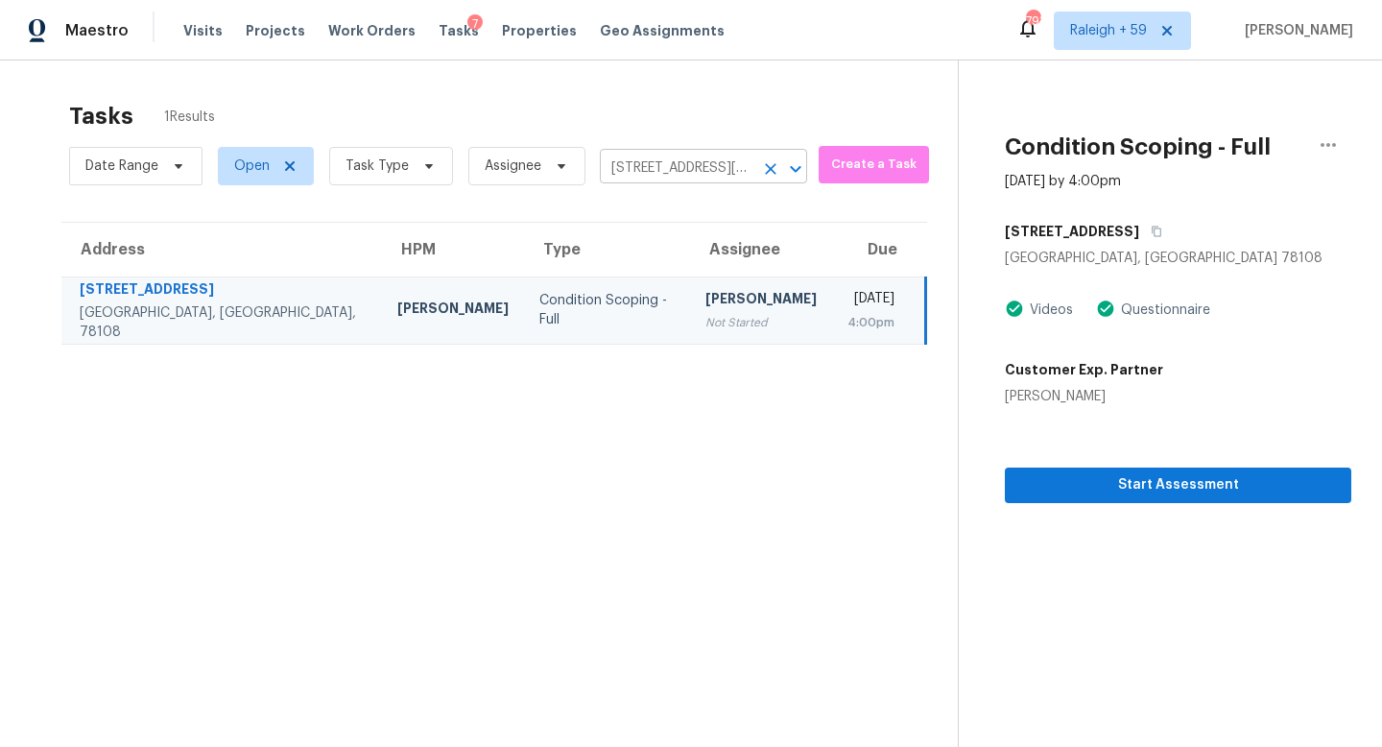
click at [627, 163] on input "3325 Cliffside Dr, Schertz, TX 78108" at bounding box center [677, 169] width 154 height 30
paste input "8602 Pottinger Dr, Houston, TX, 77083"
type input "8602 Pottinger Dr, Houston, TX, 77083"
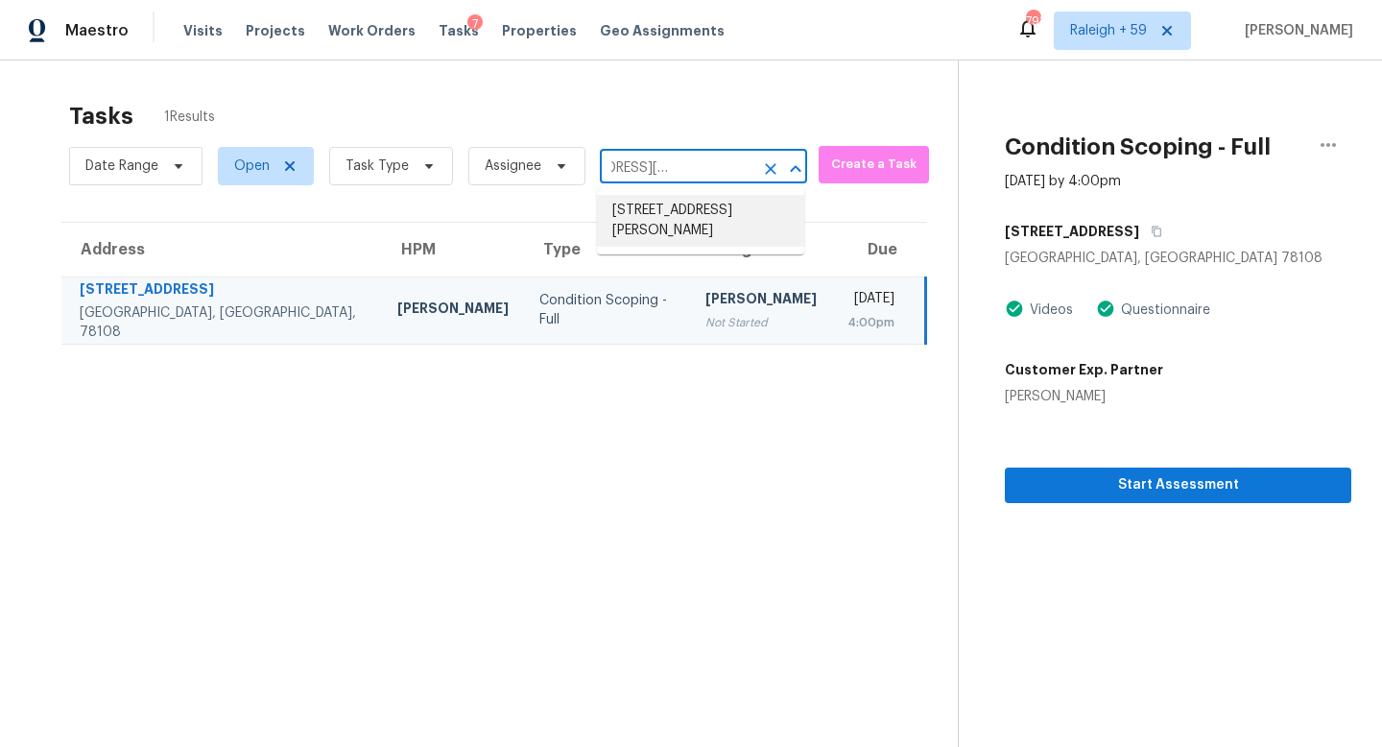
click at [654, 214] on li "8602 Pottinger Dr, Houston, TX 77083" at bounding box center [700, 221] width 207 height 52
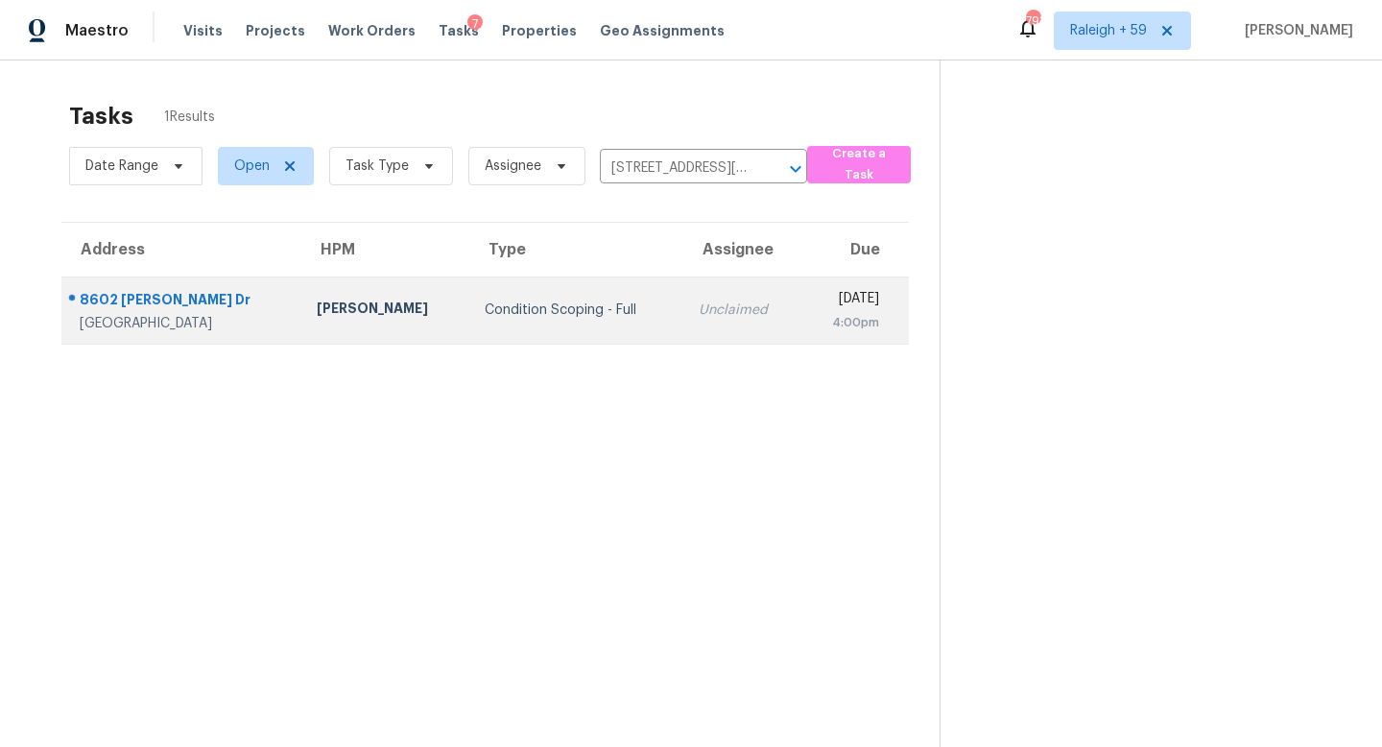
click at [580, 311] on div "Condition Scoping - Full" at bounding box center [576, 309] width 183 height 19
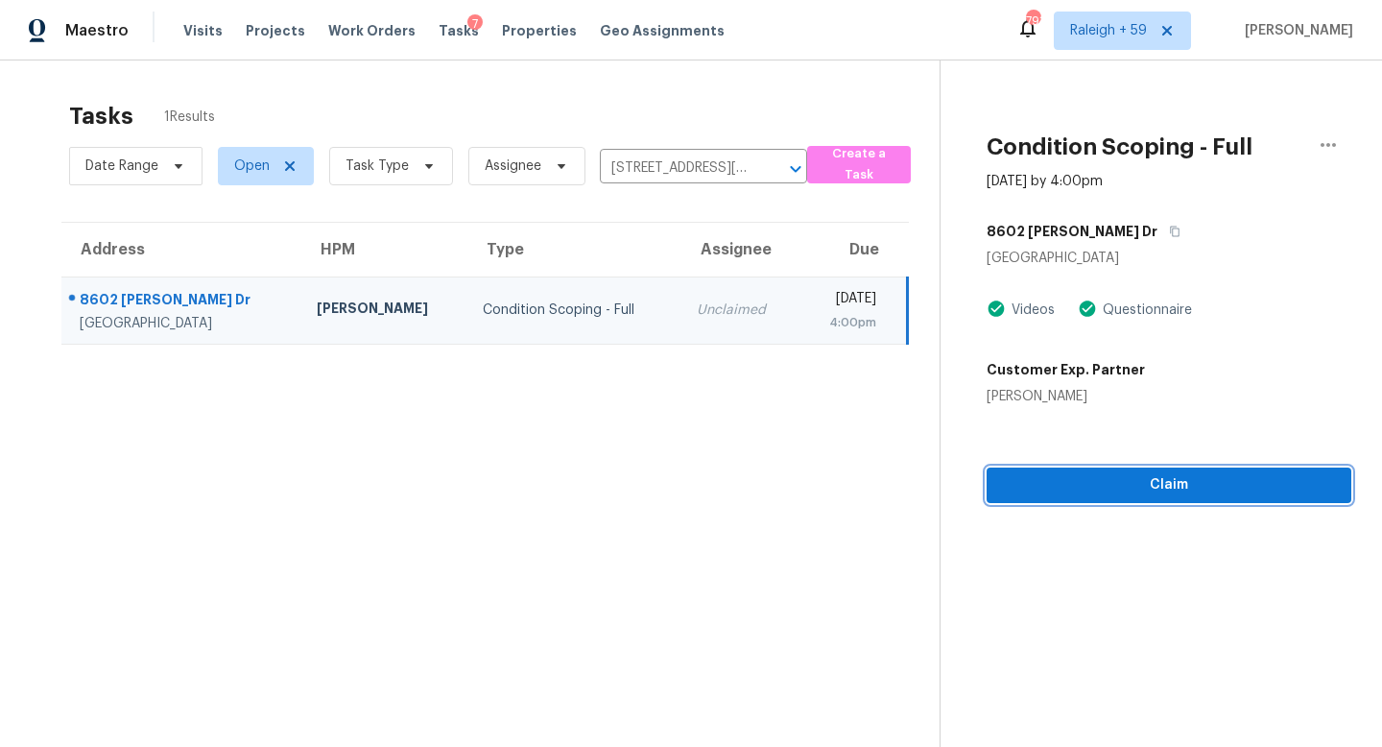
click at [1088, 494] on span "Claim" at bounding box center [1169, 485] width 334 height 24
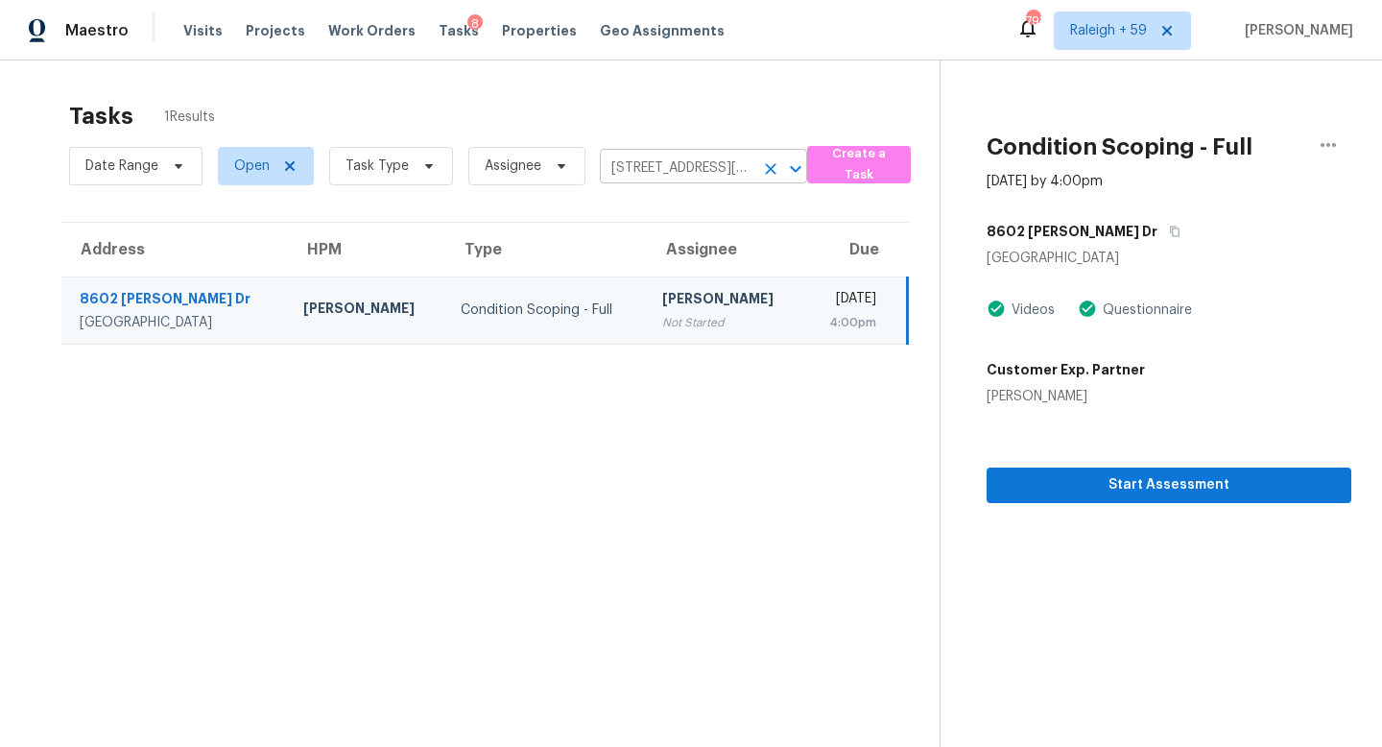
click at [637, 157] on input "8602 Pottinger Dr, Houston, TX 77083" at bounding box center [677, 169] width 154 height 30
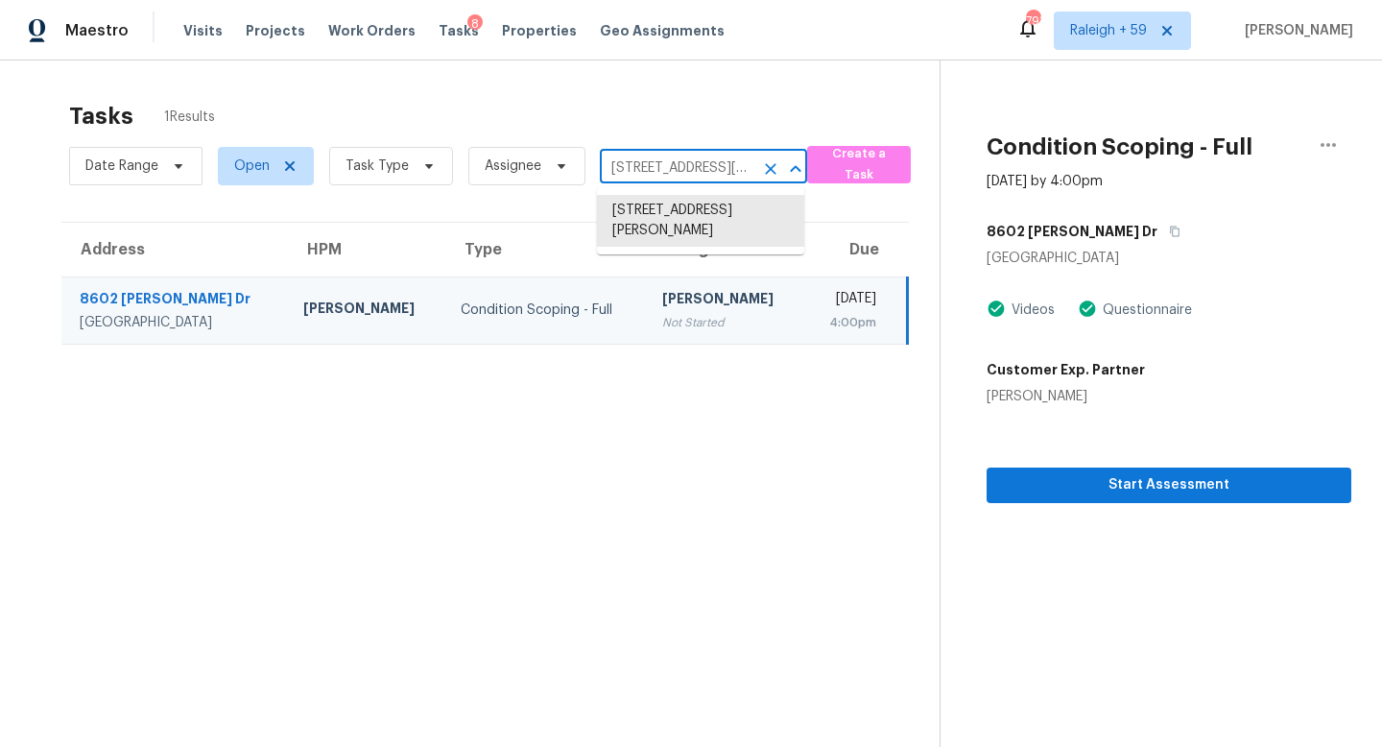
paste input "113 Crestland Dr, Kernersville, NC, 27284"
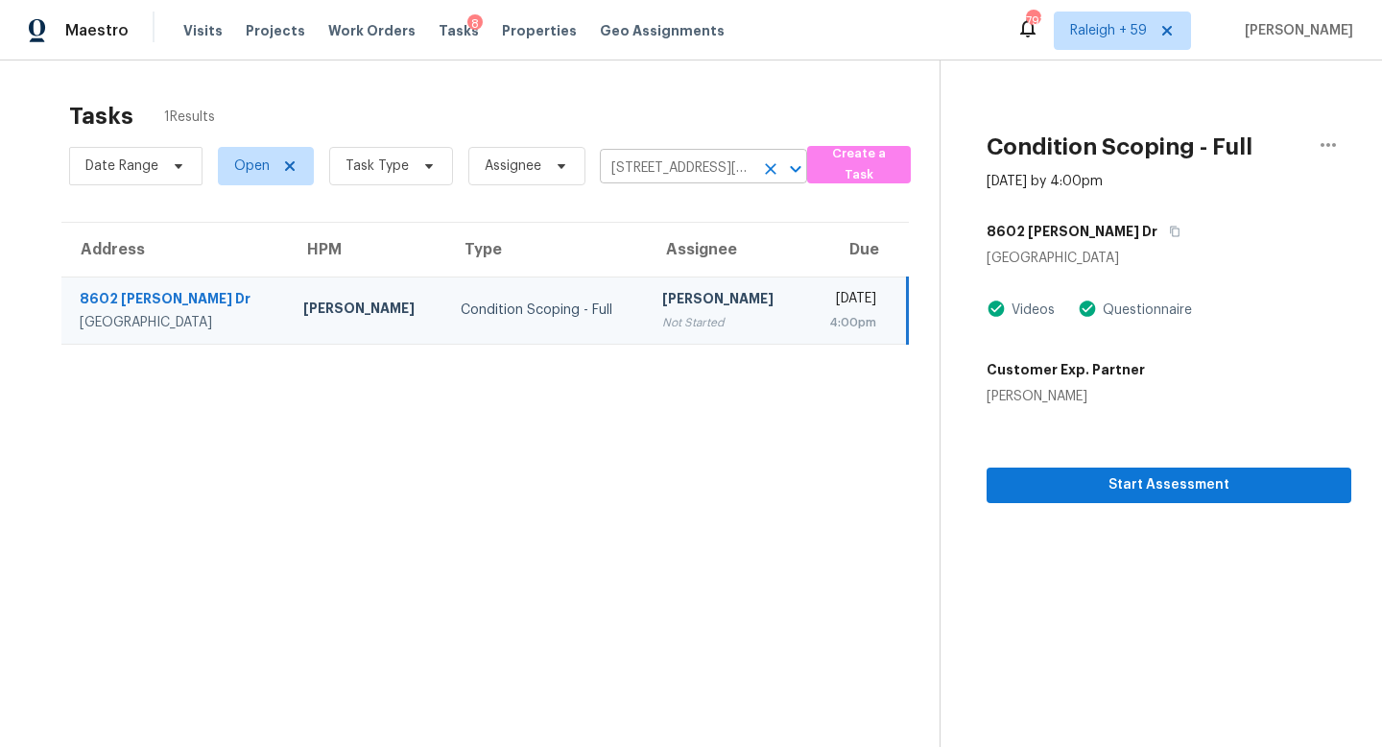
click at [685, 173] on input "8602 Pottinger Dr, Houston, TX 77083" at bounding box center [677, 169] width 154 height 30
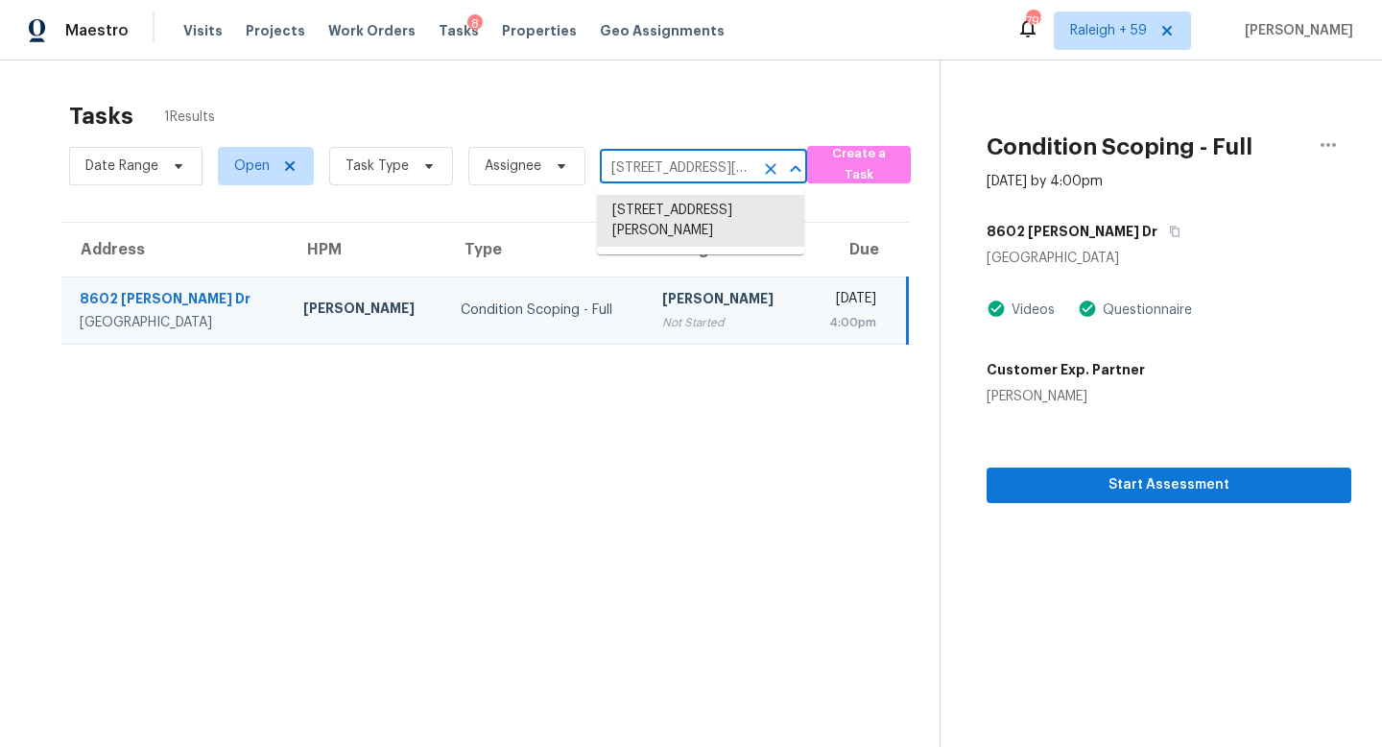
paste input "113 Crestland Dr, Kernersville, NC, 27284"
click at [652, 171] on input "8602 Pottinger Dr, Houston, TX 77083" at bounding box center [677, 169] width 154 height 30
paste input "928 Singingpine Rd, Charlotte, NC, 28214"
type input "8928 Singingpine Rd, Charlotte, NC, 28214"
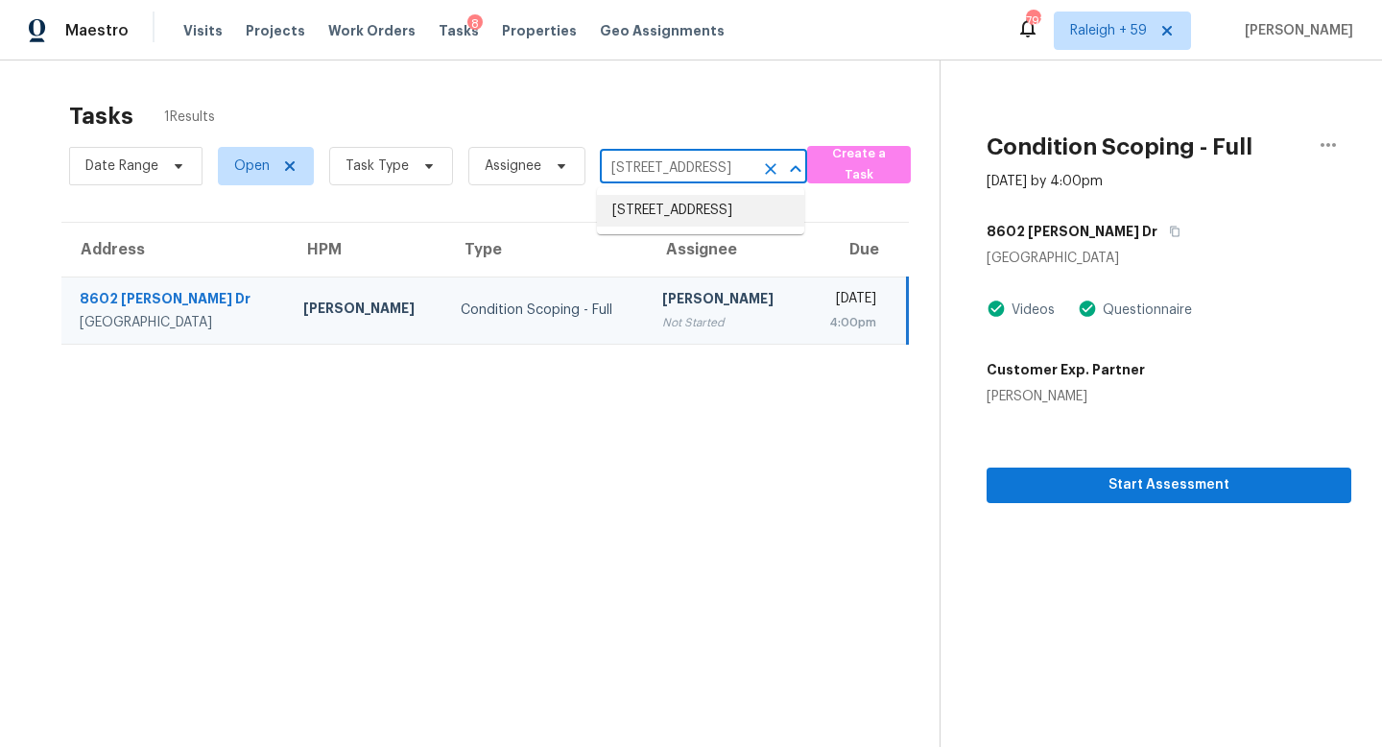
click at [666, 210] on li "8928 Singingpine Rd, Charlotte, NC 28214" at bounding box center [700, 211] width 207 height 32
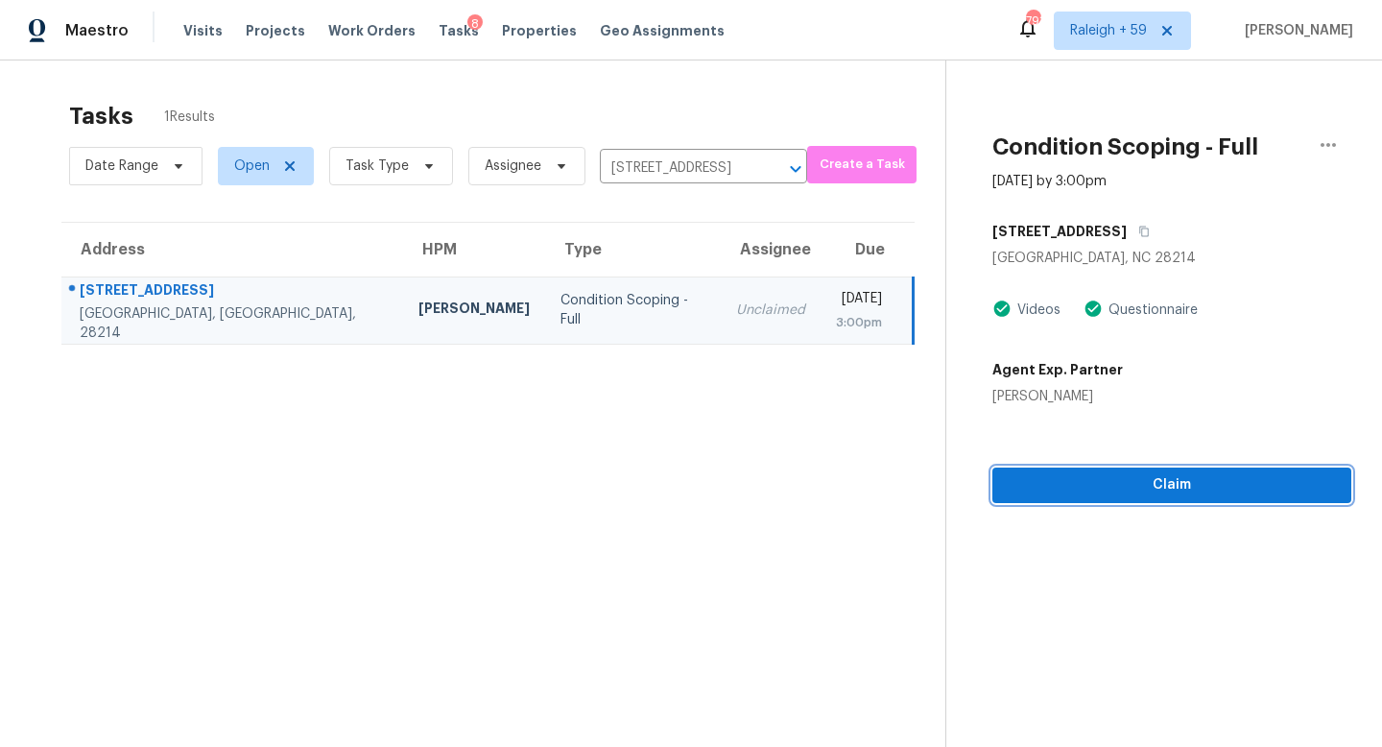
click at [1148, 488] on span "Claim" at bounding box center [1172, 485] width 328 height 24
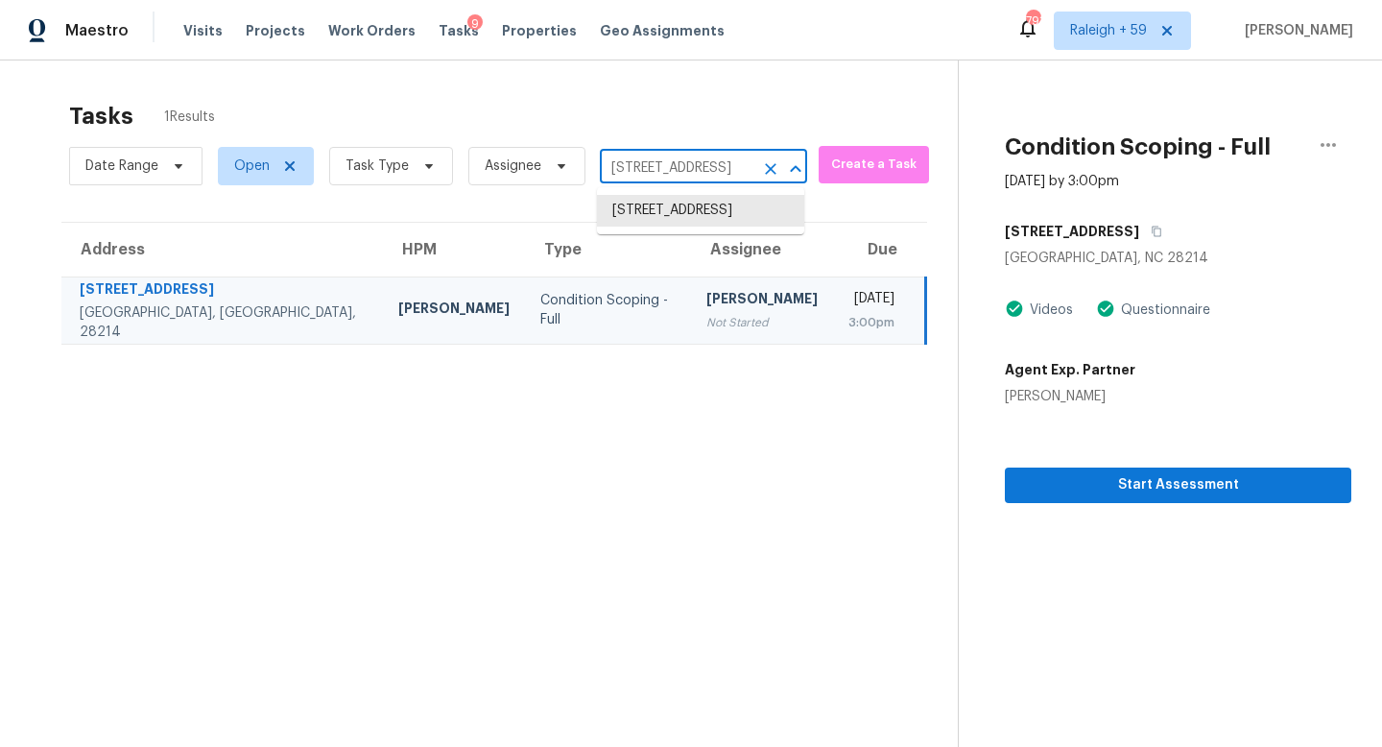
click at [648, 169] on input "8928 Singingpine Rd, Charlotte, NC 28214" at bounding box center [677, 169] width 154 height 30
paste input "2120 Patterson Rd, Durham, NC, 2770"
type input "2120 Patterson Rd, Durham, NC, 27704"
click at [664, 216] on li "2120 Patterson Rd, Durham, NC 27704" at bounding box center [700, 221] width 207 height 52
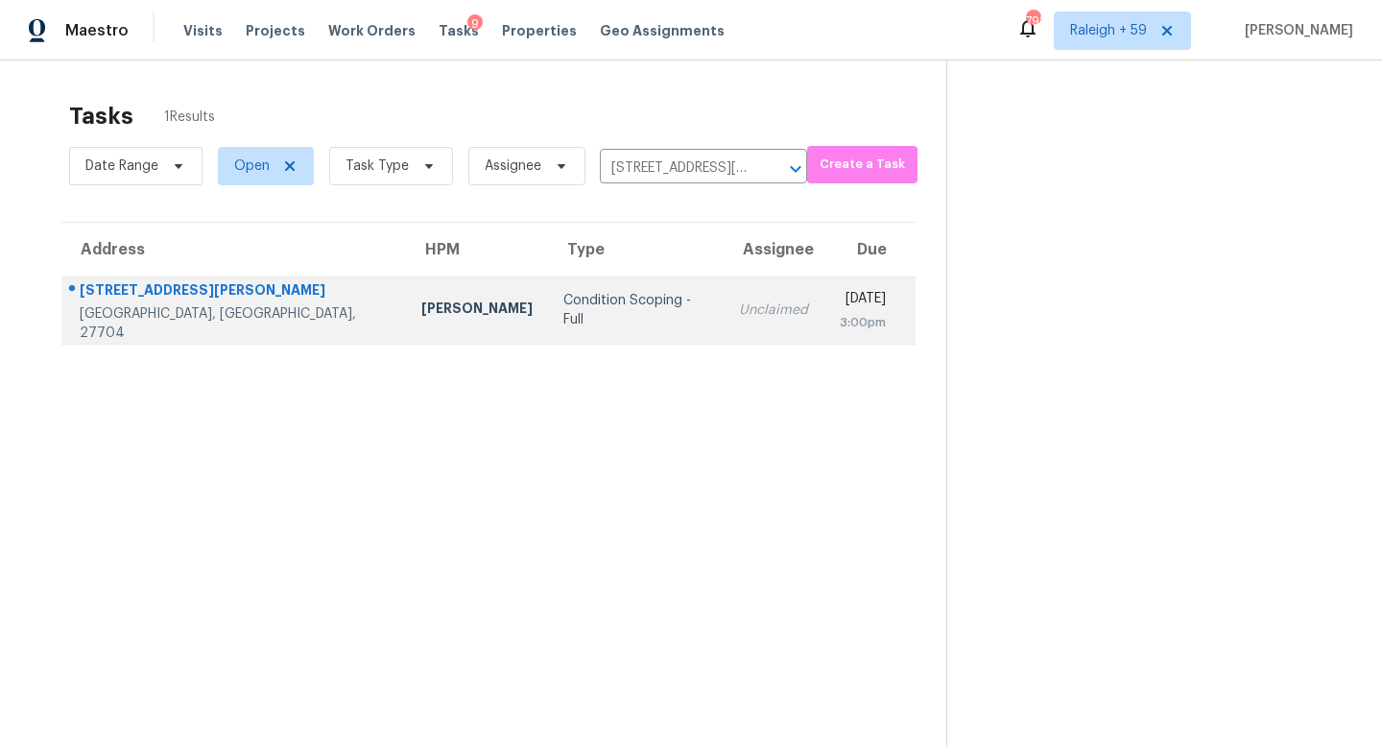
click at [739, 312] on div "Unclaimed" at bounding box center [773, 309] width 69 height 19
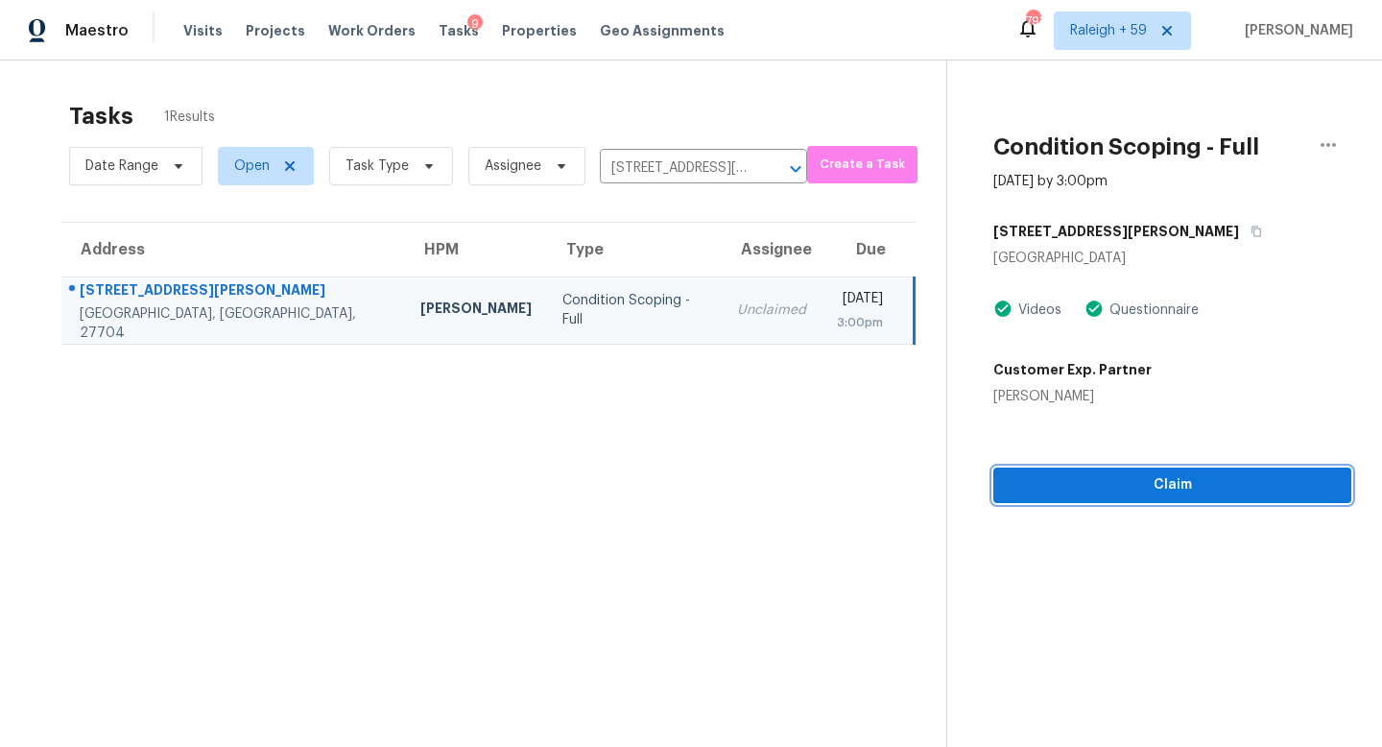
click at [1075, 476] on span "Claim" at bounding box center [1172, 485] width 327 height 24
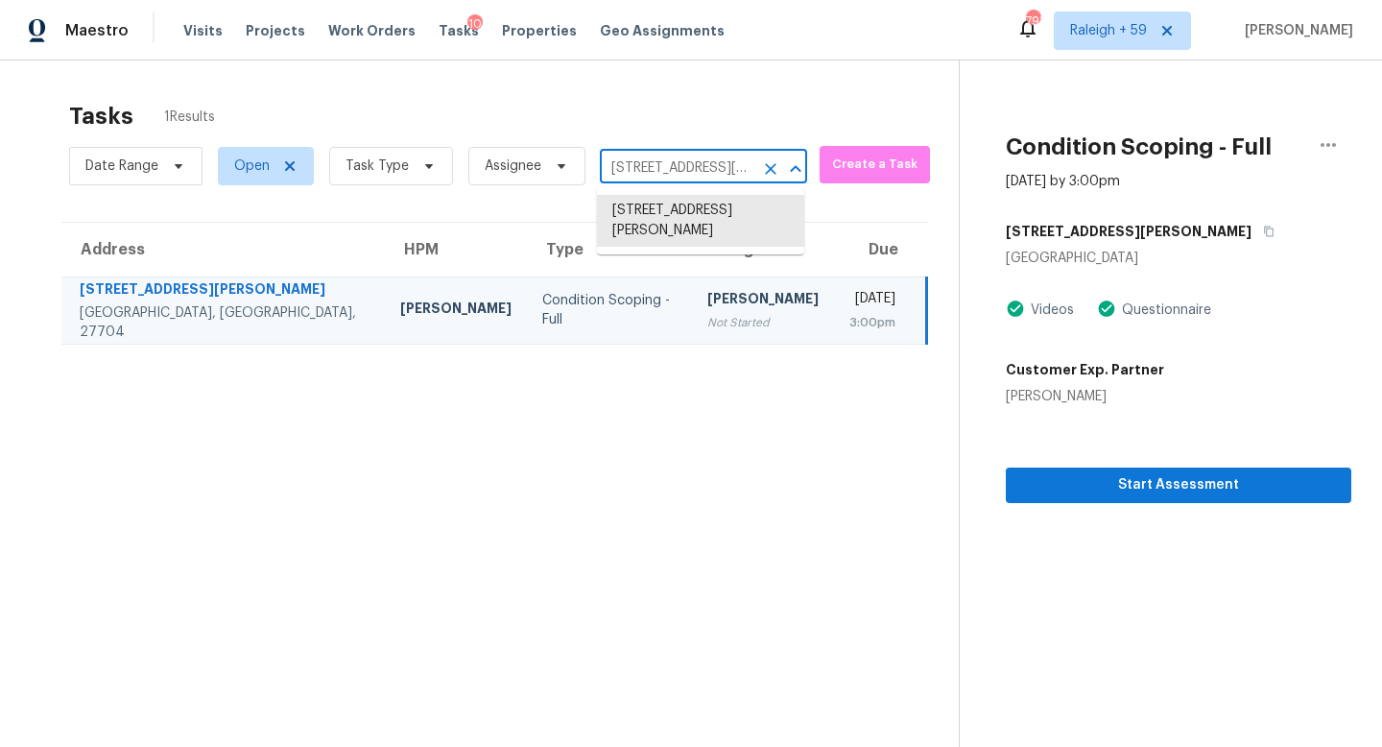
click at [634, 167] on input "2120 Patterson Rd, Durham, NC 27704" at bounding box center [677, 169] width 154 height 30
paste input "675 Idared Dr, Dallas, NC, 2803"
type input "2675 Idared Dr, Dallas, NC, 28034"
click at [652, 226] on li "2675 Idared Dr, Dallas, NC 28034" at bounding box center [700, 211] width 207 height 32
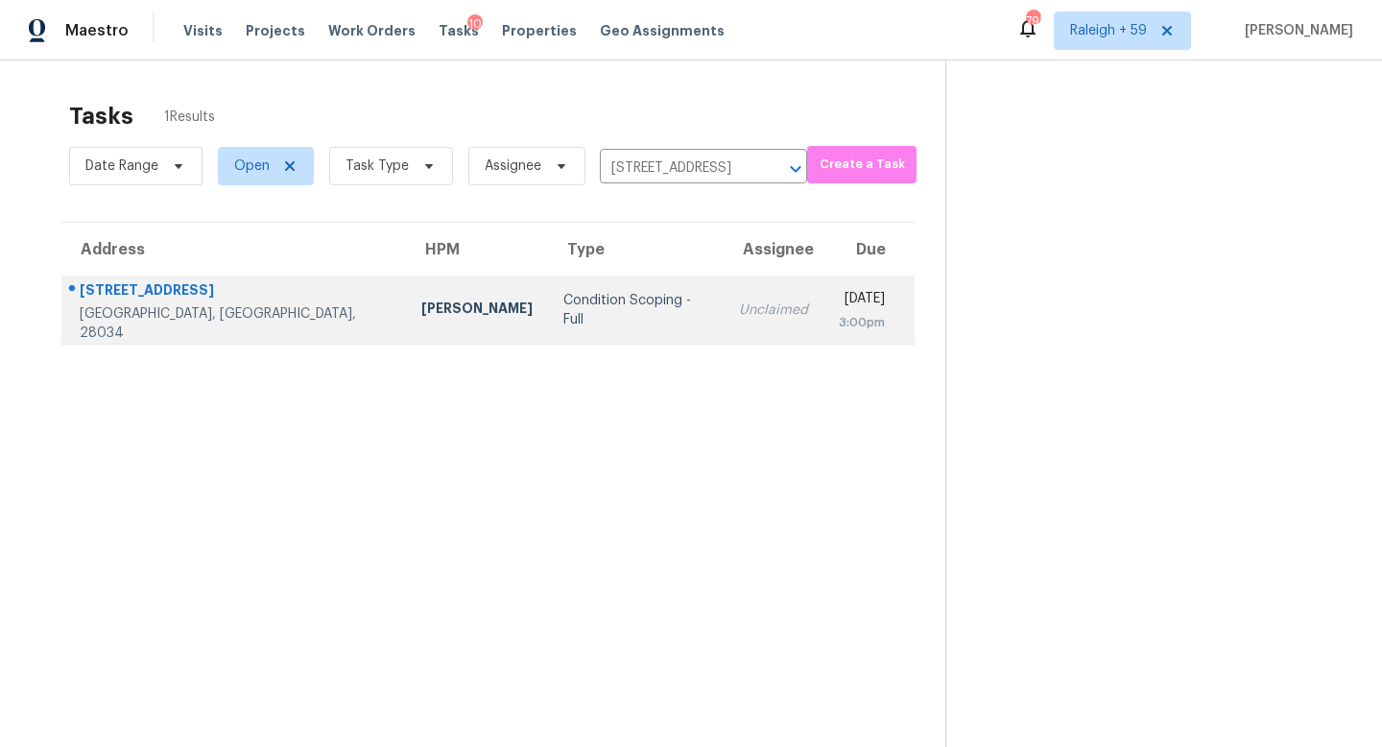
click at [739, 306] on div "Unclaimed" at bounding box center [773, 309] width 69 height 19
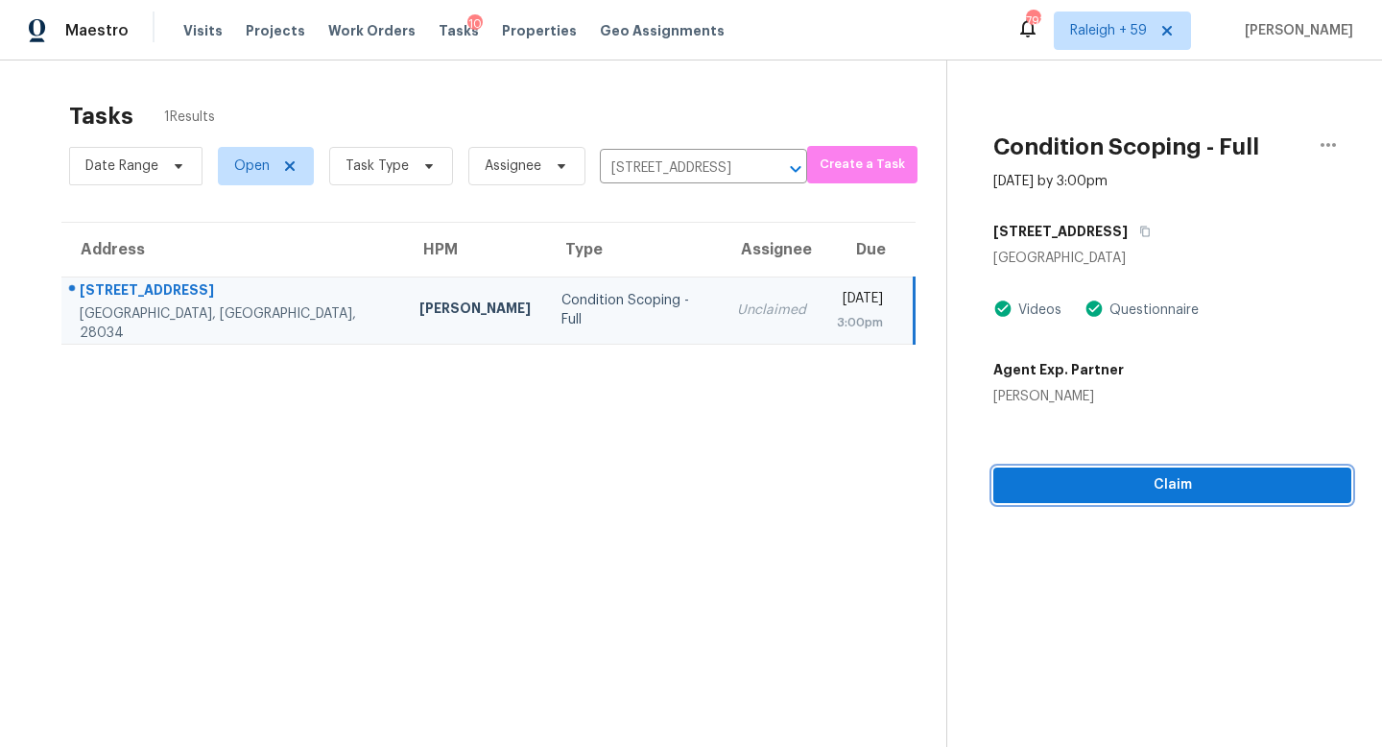
click at [1141, 487] on span "Claim" at bounding box center [1172, 485] width 327 height 24
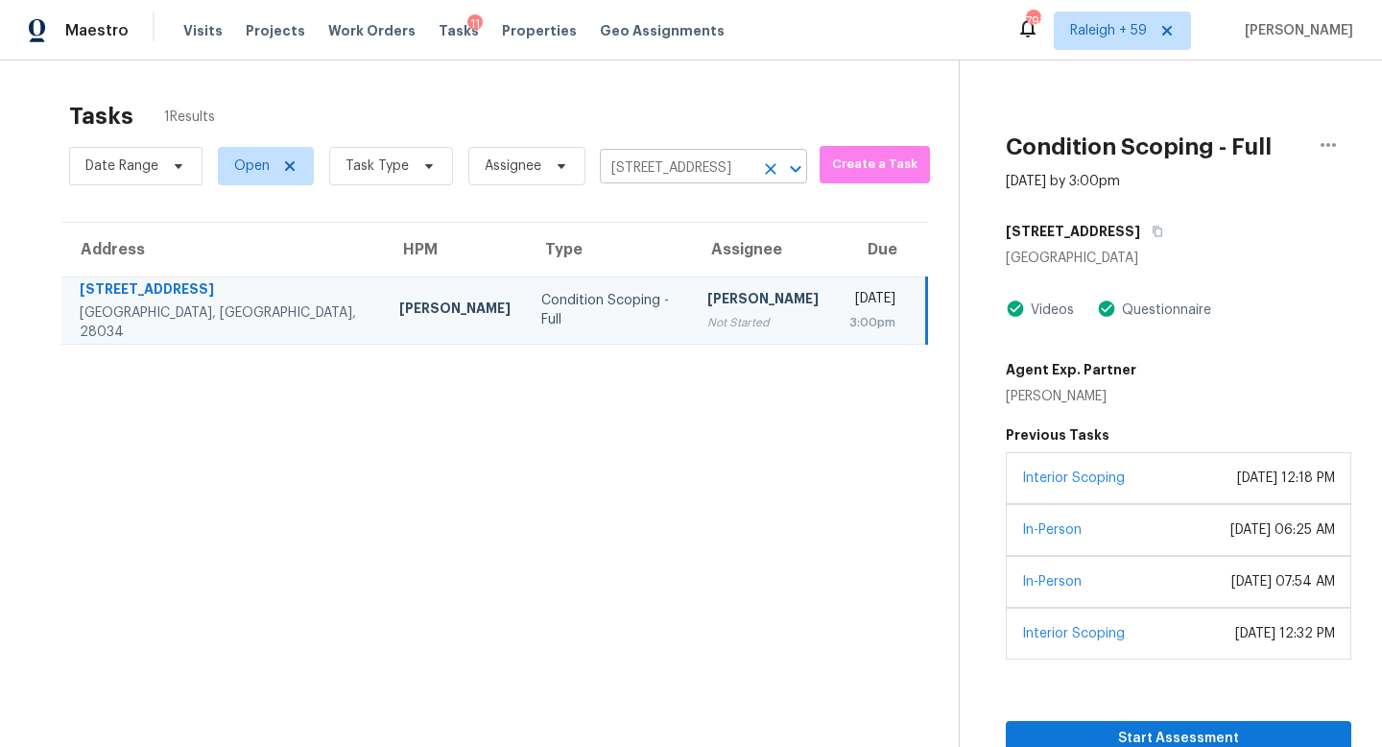
click at [629, 159] on input "2675 Idared Dr, Dallas, NC 28034" at bounding box center [677, 169] width 154 height 30
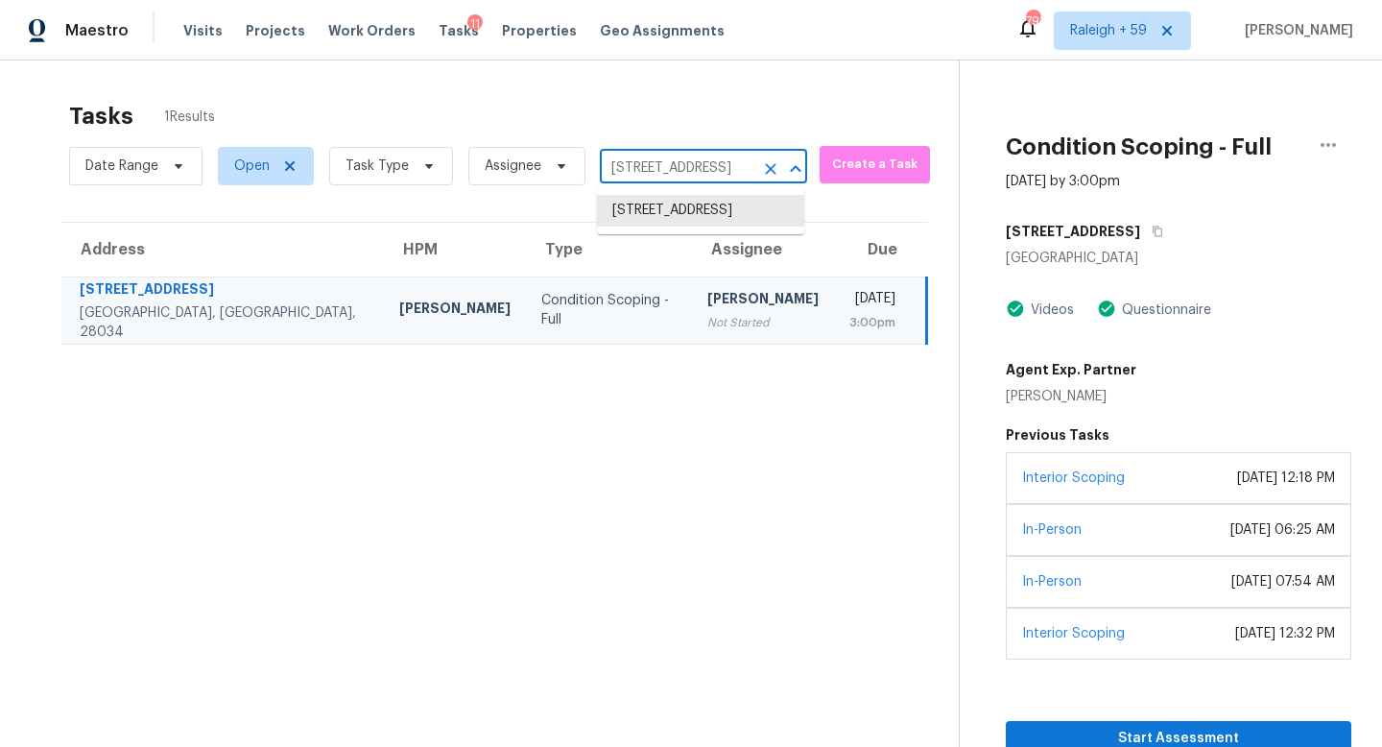
paste input "315 Royal Grey Ct, Winston Salem, NC, 27107"
type input "315 Royal Grey Ct, Winston Salem, NC, 27107"
click at [652, 220] on li "315 Royal Grey Ct, Winston Salem, NC 27107" at bounding box center [700, 211] width 207 height 32
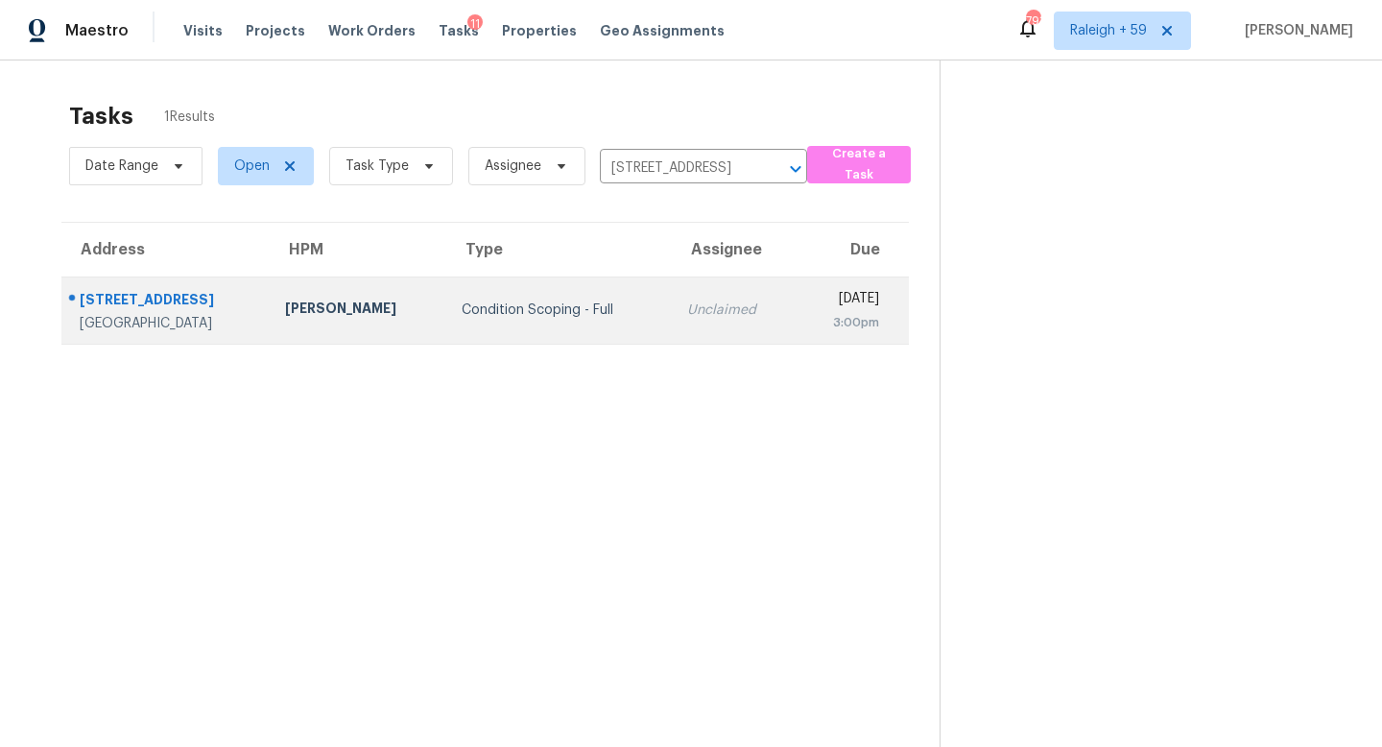
click at [672, 297] on td "Unclaimed" at bounding box center [734, 309] width 124 height 67
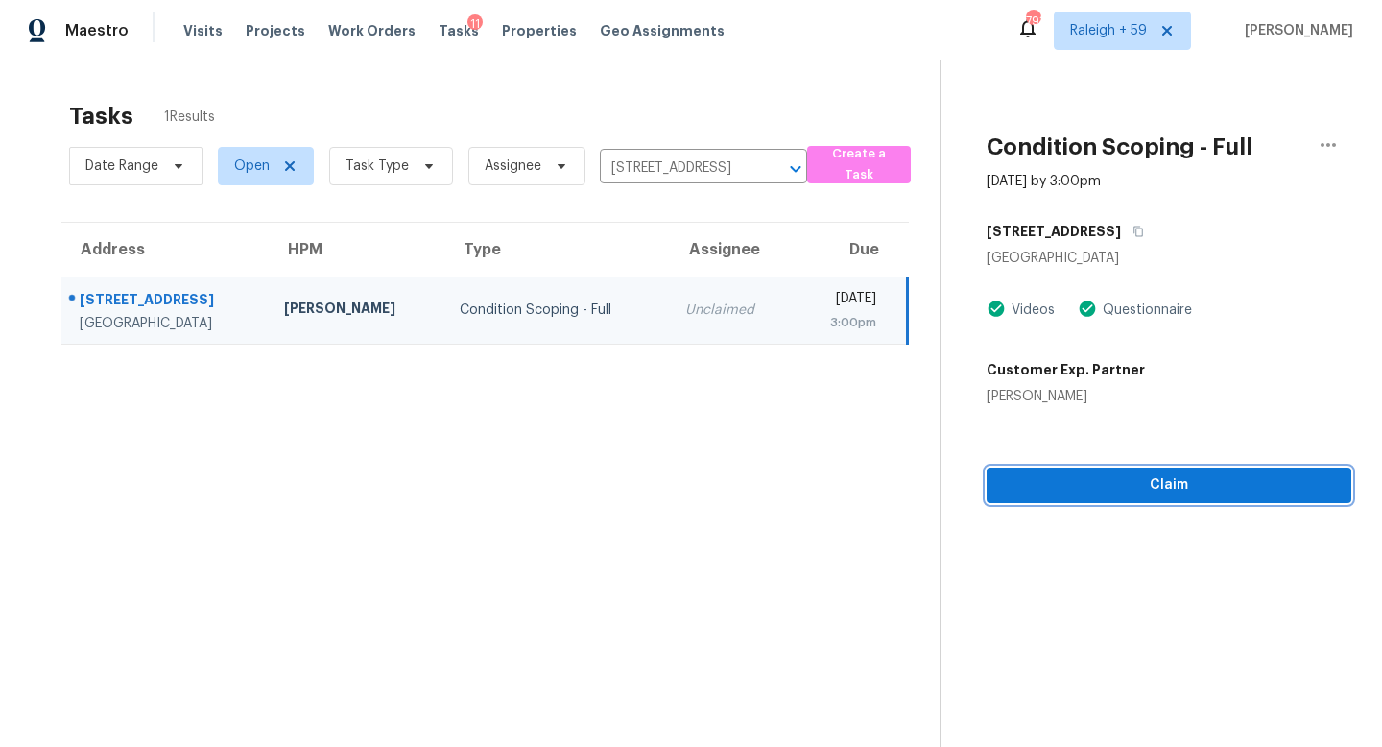
click at [1179, 494] on span "Claim" at bounding box center [1169, 485] width 334 height 24
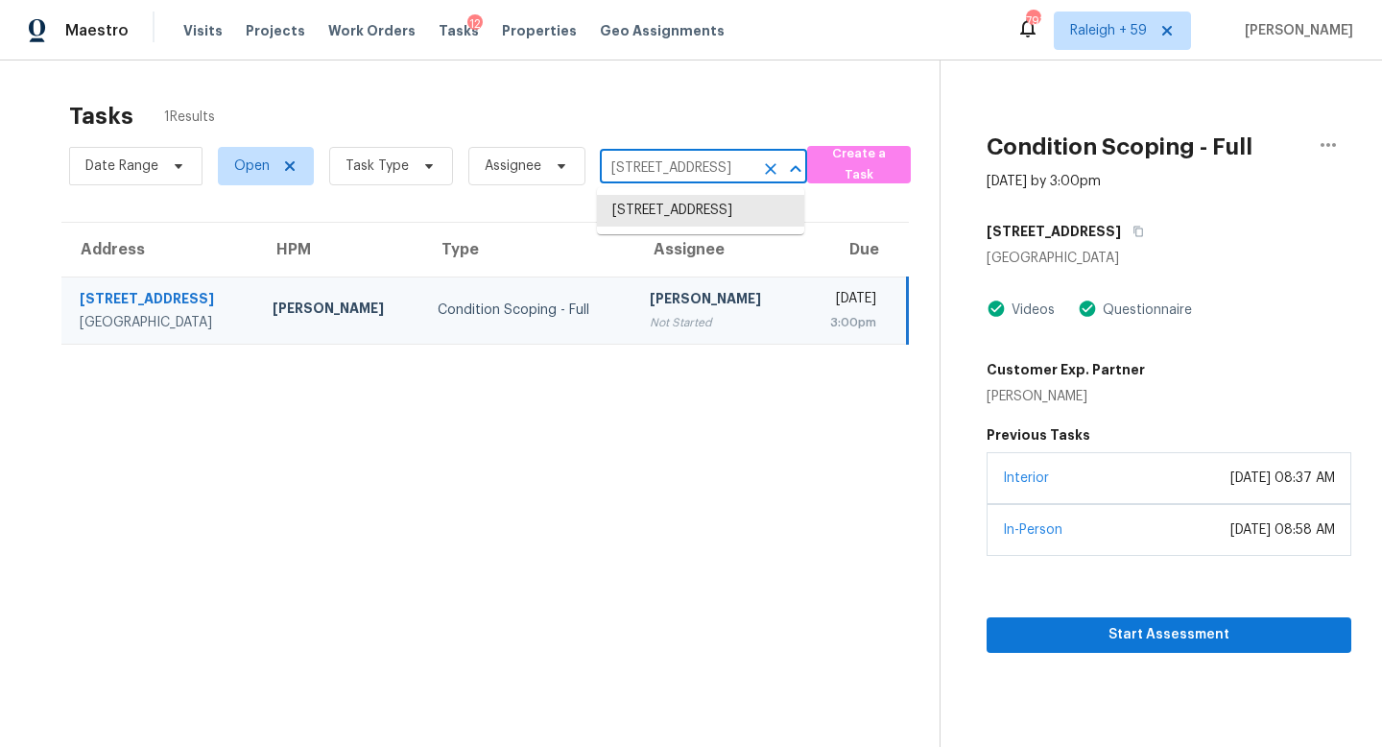
click at [690, 177] on input "315 Royal Grey Ct, Winston Salem, NC 27107" at bounding box center [677, 169] width 154 height 30
paste input "10627 Wingfiel Ln, Peyton, CO, 80831"
type input "10627 Wingfiel Ln, Peyton, CO, 80831"
click at [673, 218] on li "10627 Wingfiel Ln, Peyton, CO 80831" at bounding box center [700, 211] width 207 height 32
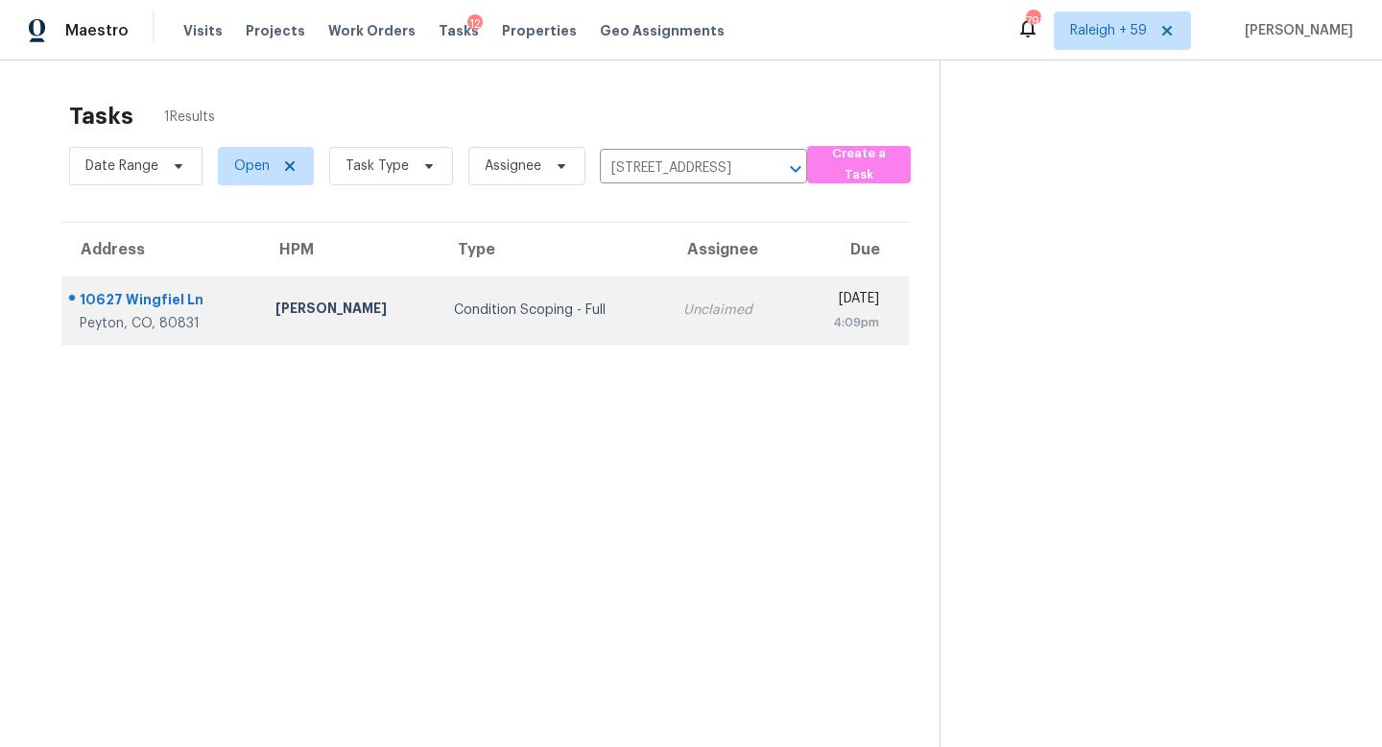
click at [683, 307] on div "Unclaimed" at bounding box center [730, 309] width 95 height 19
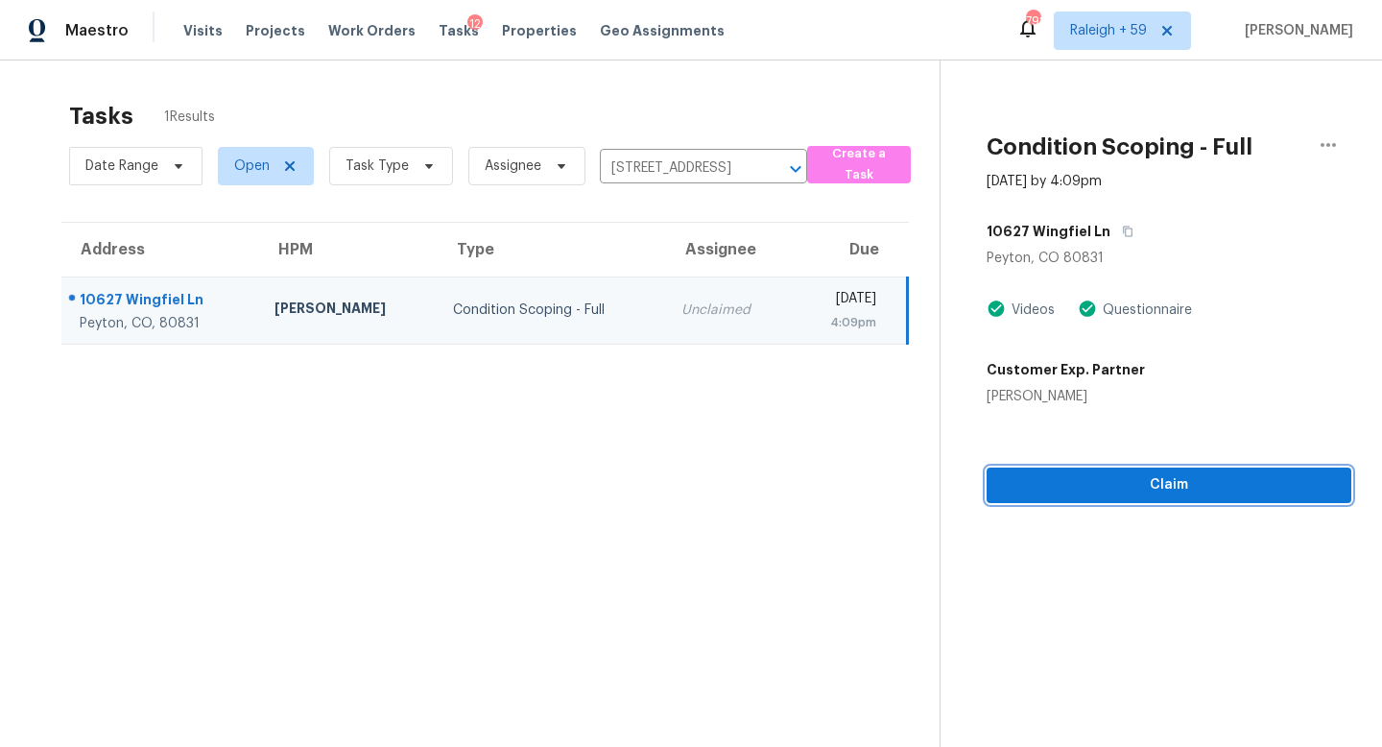
click at [1096, 490] on span "Claim" at bounding box center [1169, 485] width 334 height 24
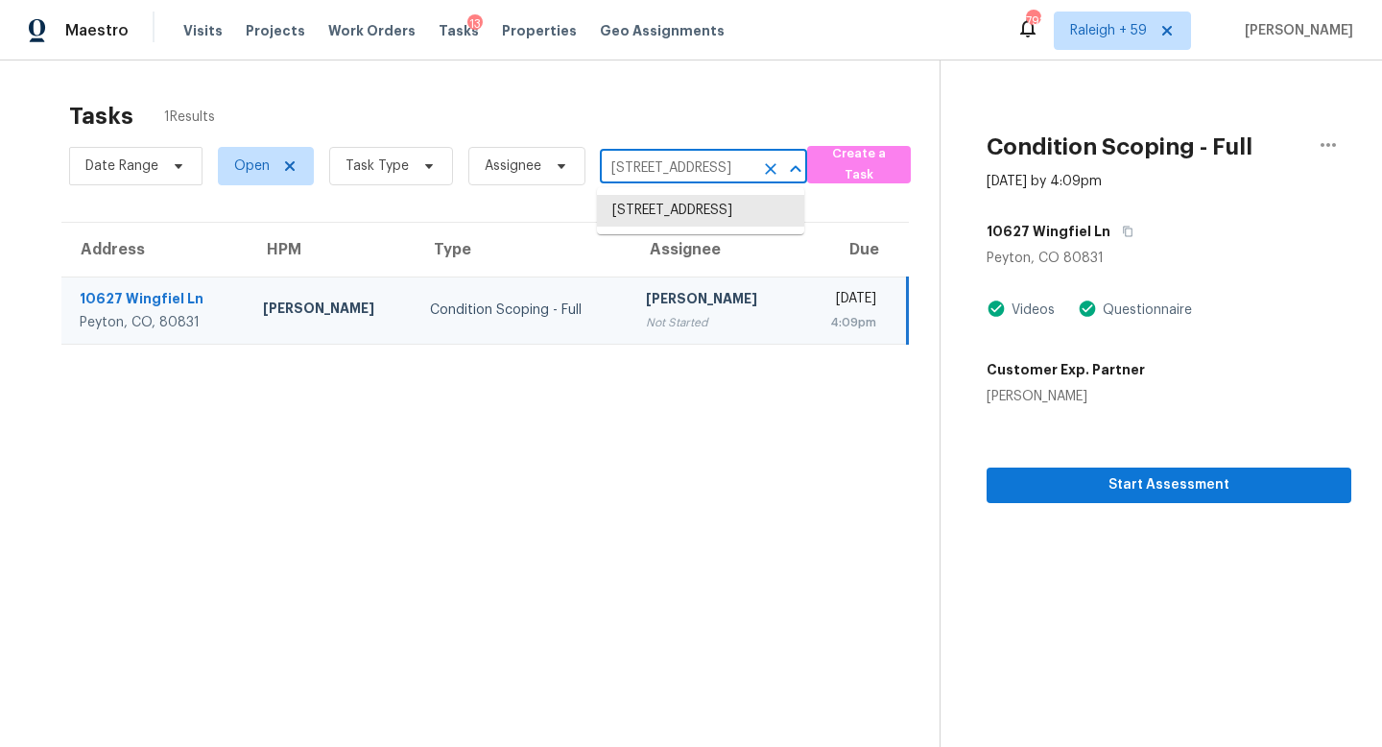
click at [669, 175] on input "10627 Wingfiel Ln, Peyton, CO 80831" at bounding box center [677, 169] width 154 height 30
paste input "592 Calico Pines Ave, Las Vegas, NV, 89135"
type input "10592 Calico Pines Ave, Las Vegas, NV, 89135"
click at [699, 226] on li "10592 Calico Pines Ave, Las Vegas, NV 89135" at bounding box center [700, 211] width 207 height 32
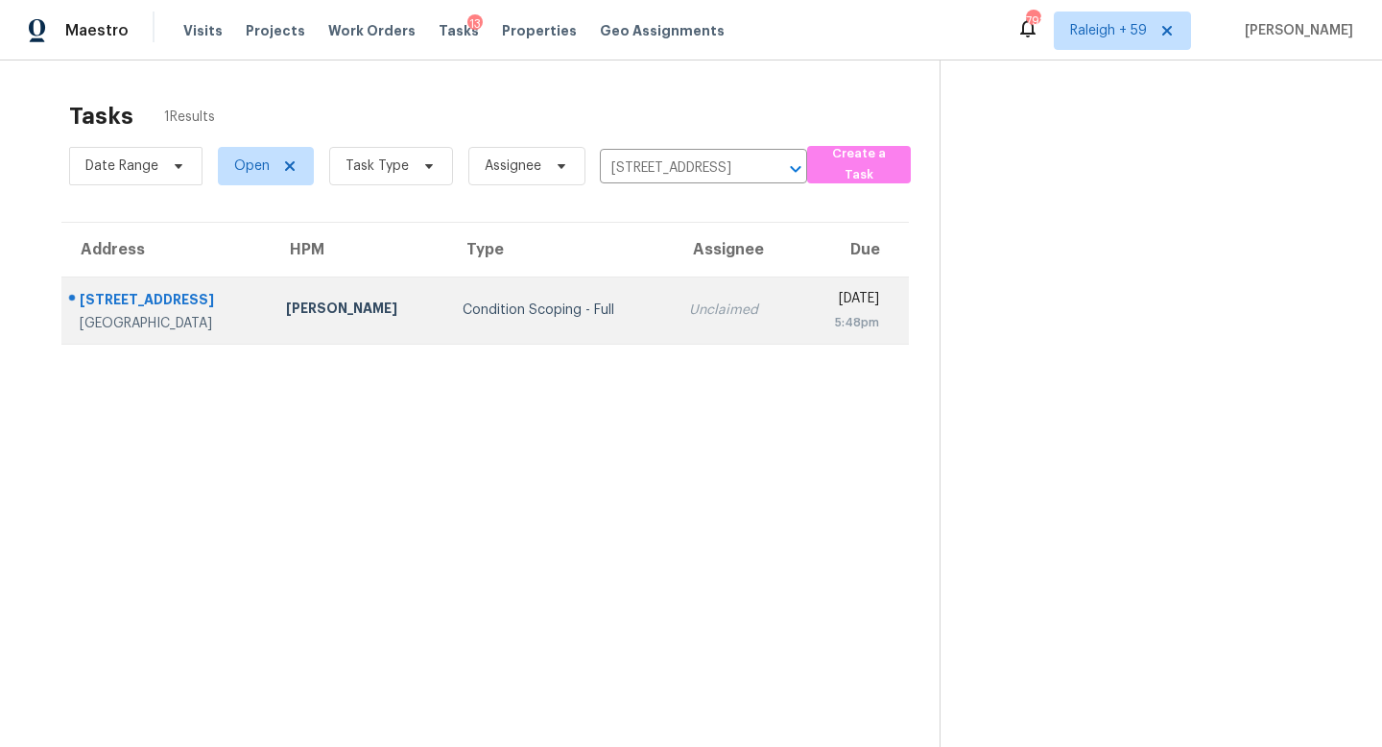
click at [674, 326] on td "Unclaimed" at bounding box center [736, 309] width 124 height 67
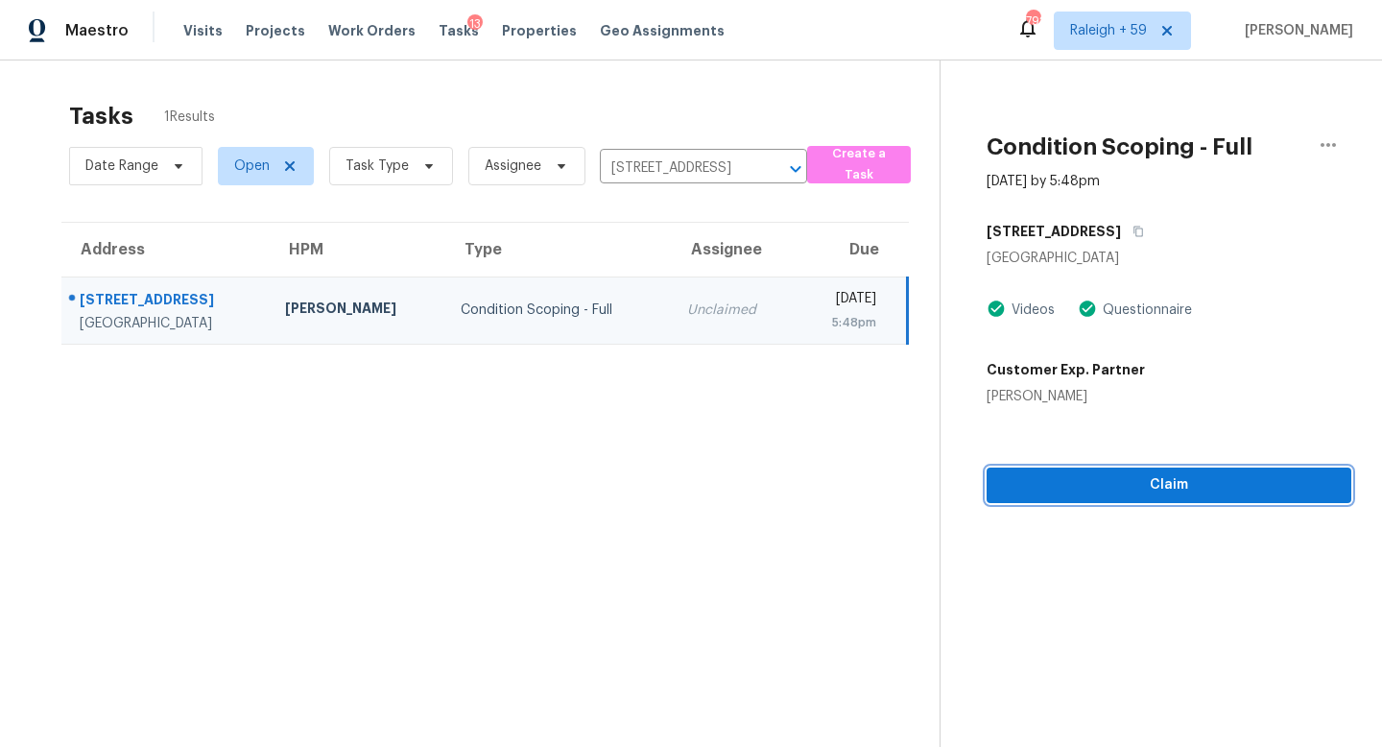
click at [1188, 477] on span "Claim" at bounding box center [1169, 485] width 334 height 24
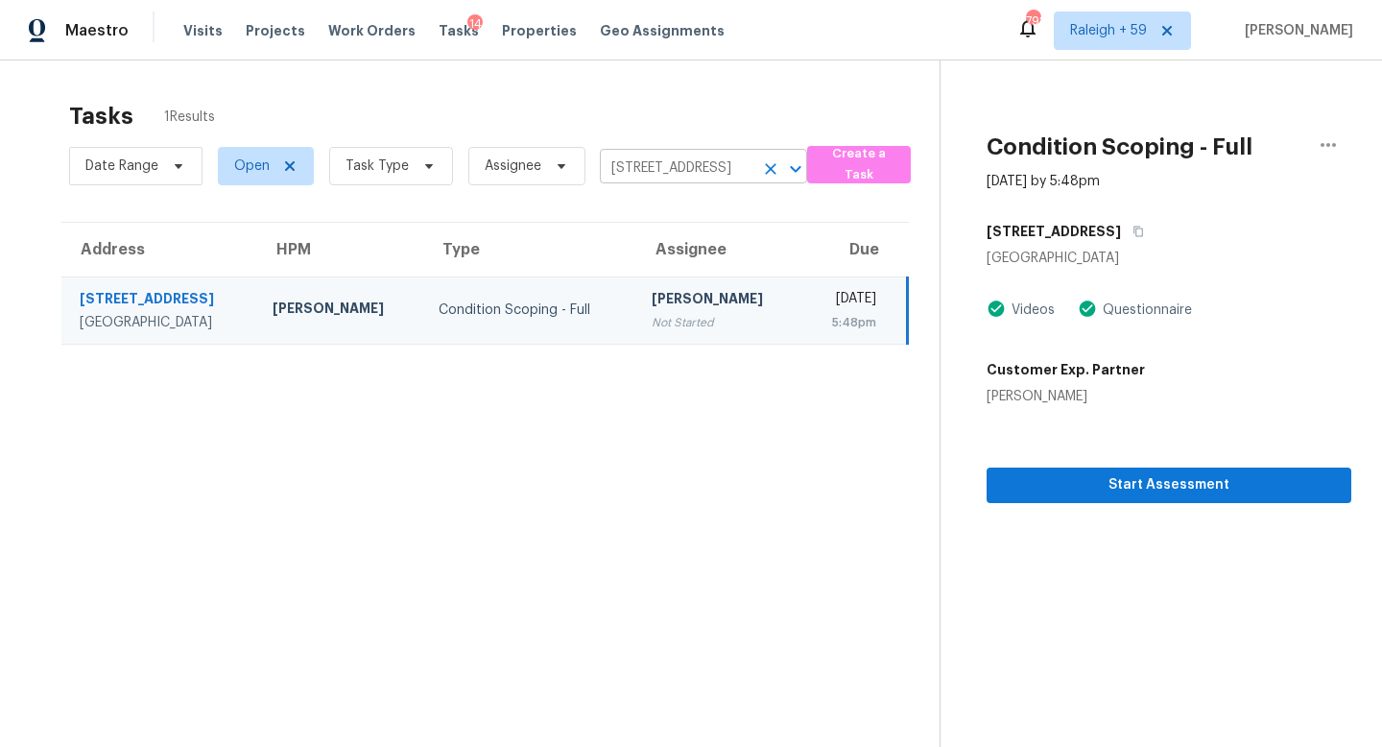
click at [772, 170] on icon "Clear" at bounding box center [770, 168] width 19 height 19
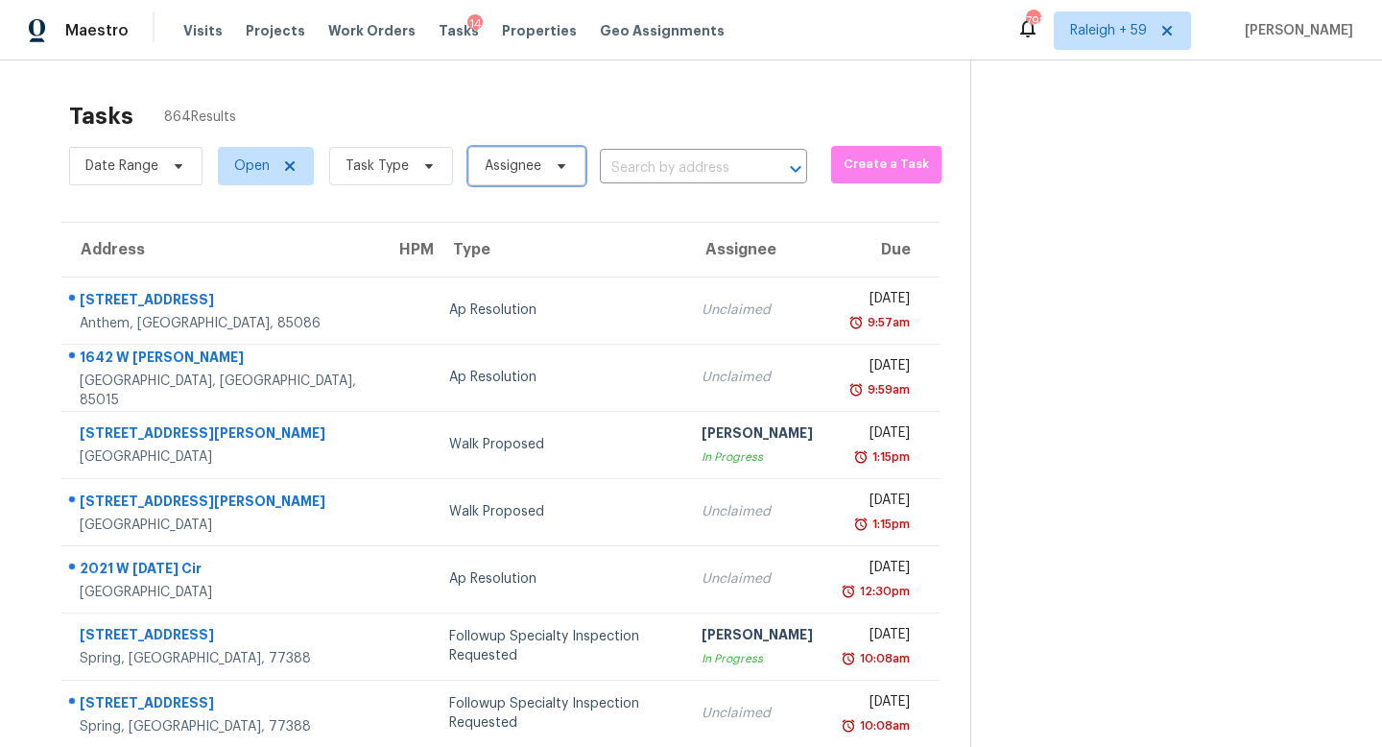
click at [511, 169] on span "Assignee" at bounding box center [513, 165] width 57 height 19
click at [501, 125] on div "Tasks 864 Results" at bounding box center [519, 116] width 901 height 50
click at [358, 163] on span "Task Type" at bounding box center [376, 165] width 63 height 19
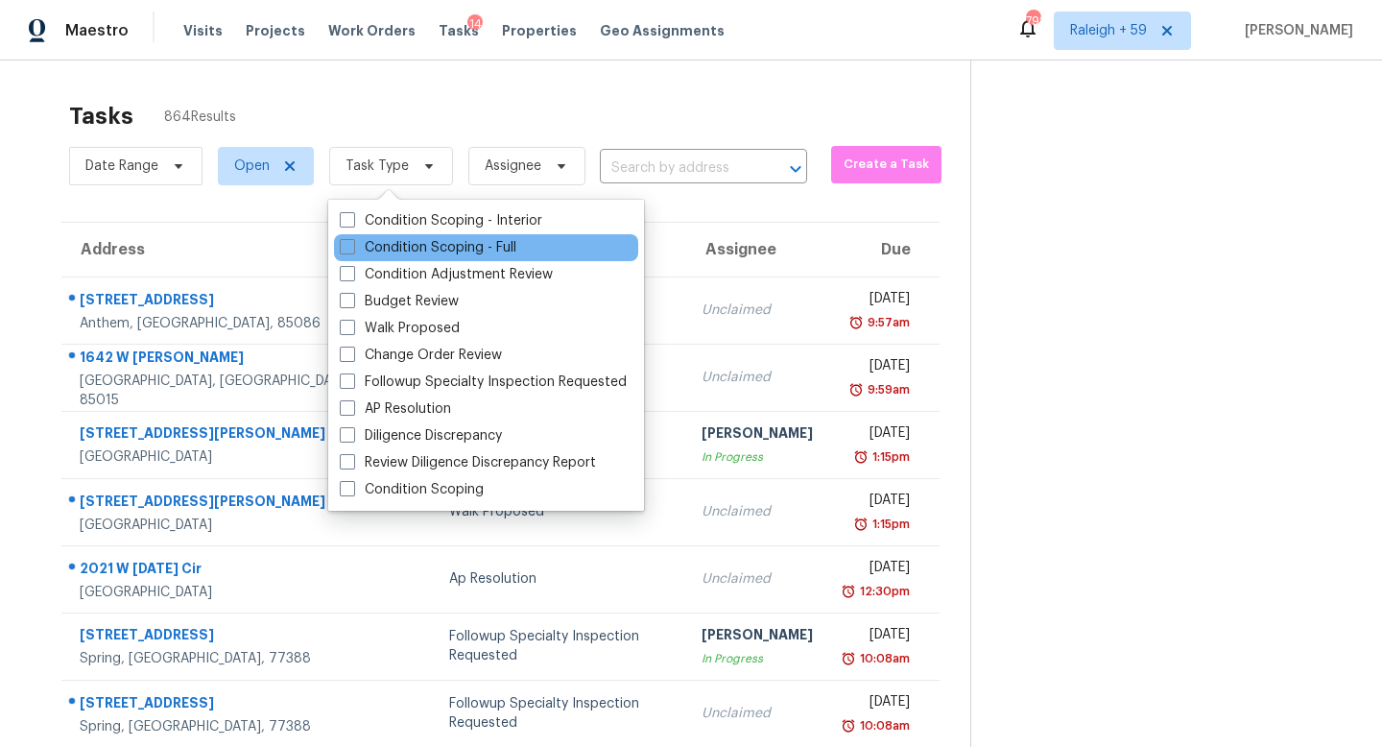
click at [442, 235] on div "Condition Scoping - Full" at bounding box center [486, 247] width 304 height 27
drag, startPoint x: 477, startPoint y: 242, endPoint x: 488, endPoint y: 242, distance: 11.5
click at [476, 242] on label "Condition Scoping - Full" at bounding box center [428, 247] width 177 height 19
click at [352, 242] on input "Condition Scoping - Full" at bounding box center [346, 244] width 12 height 12
checkbox input "true"
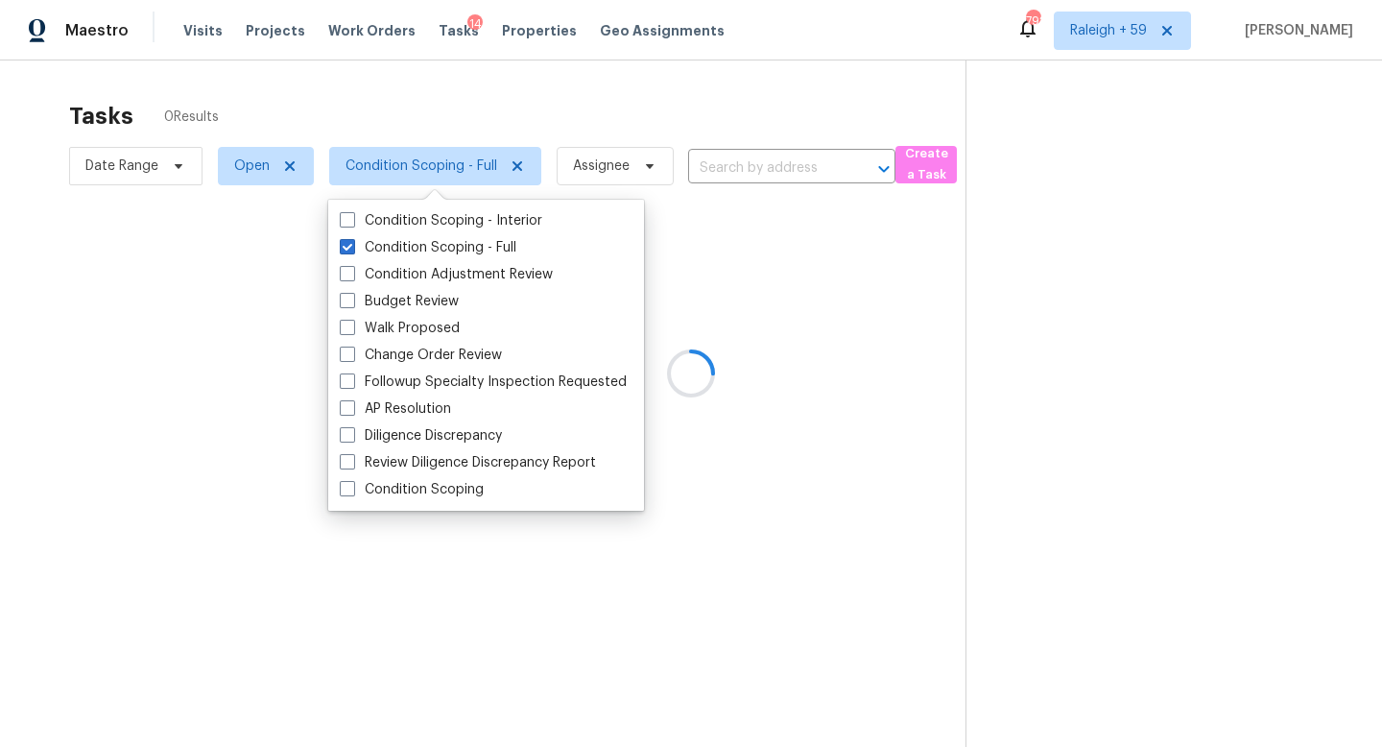
click at [557, 119] on div at bounding box center [691, 373] width 1382 height 747
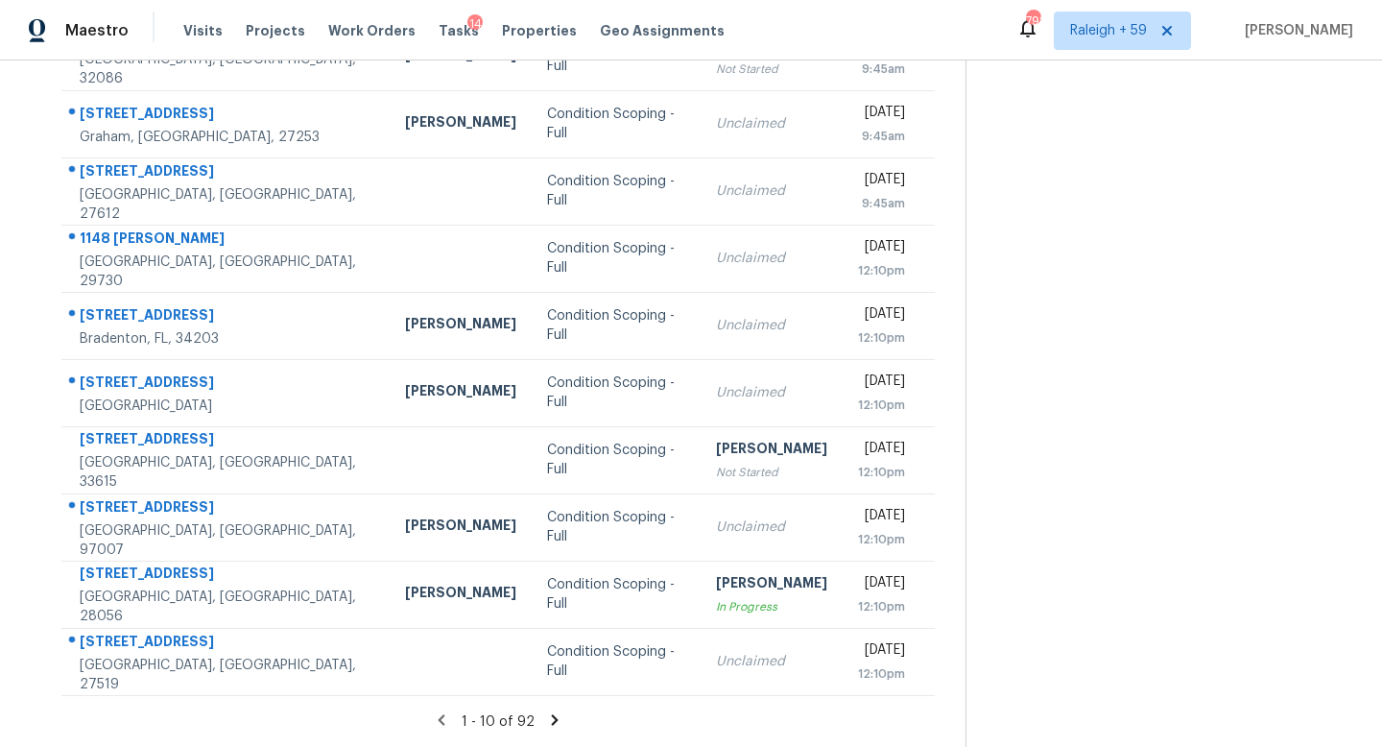
click at [549, 631] on icon at bounding box center [554, 719] width 17 height 17
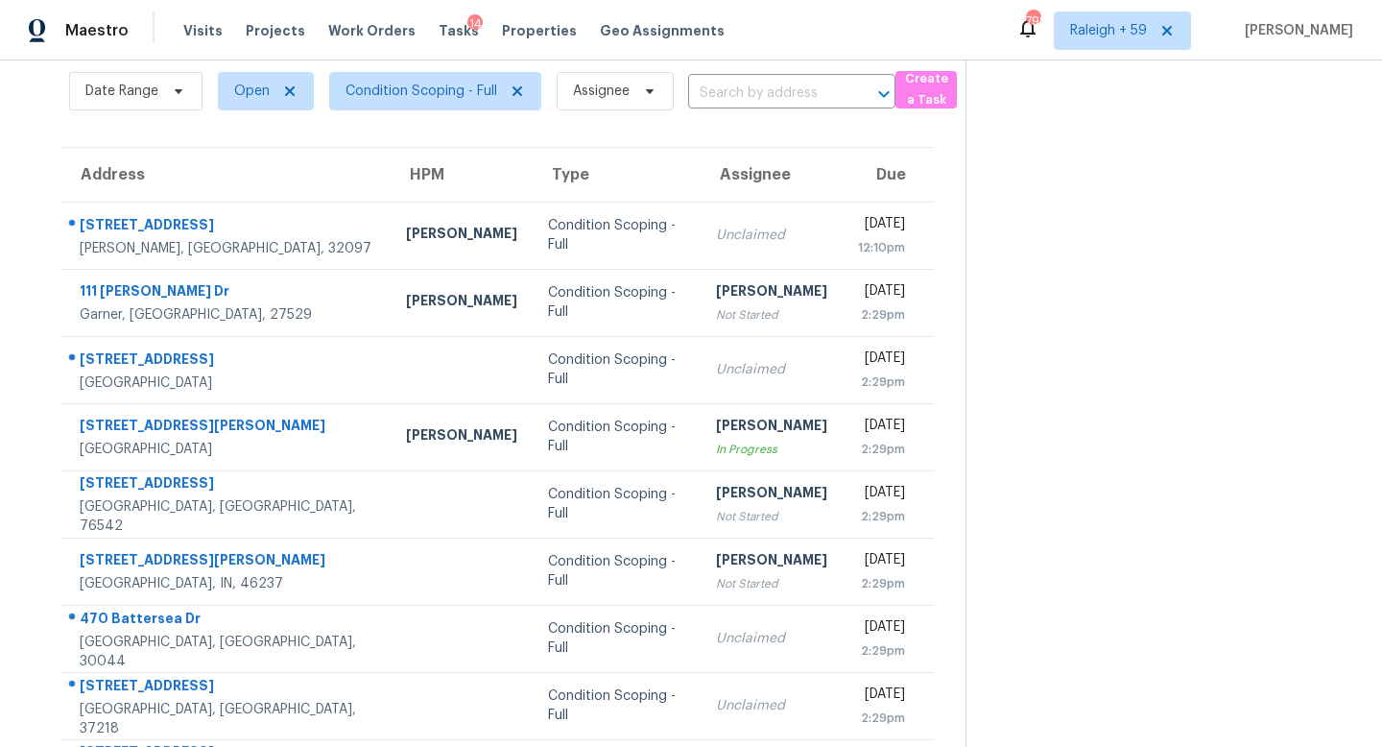
scroll to position [267, 0]
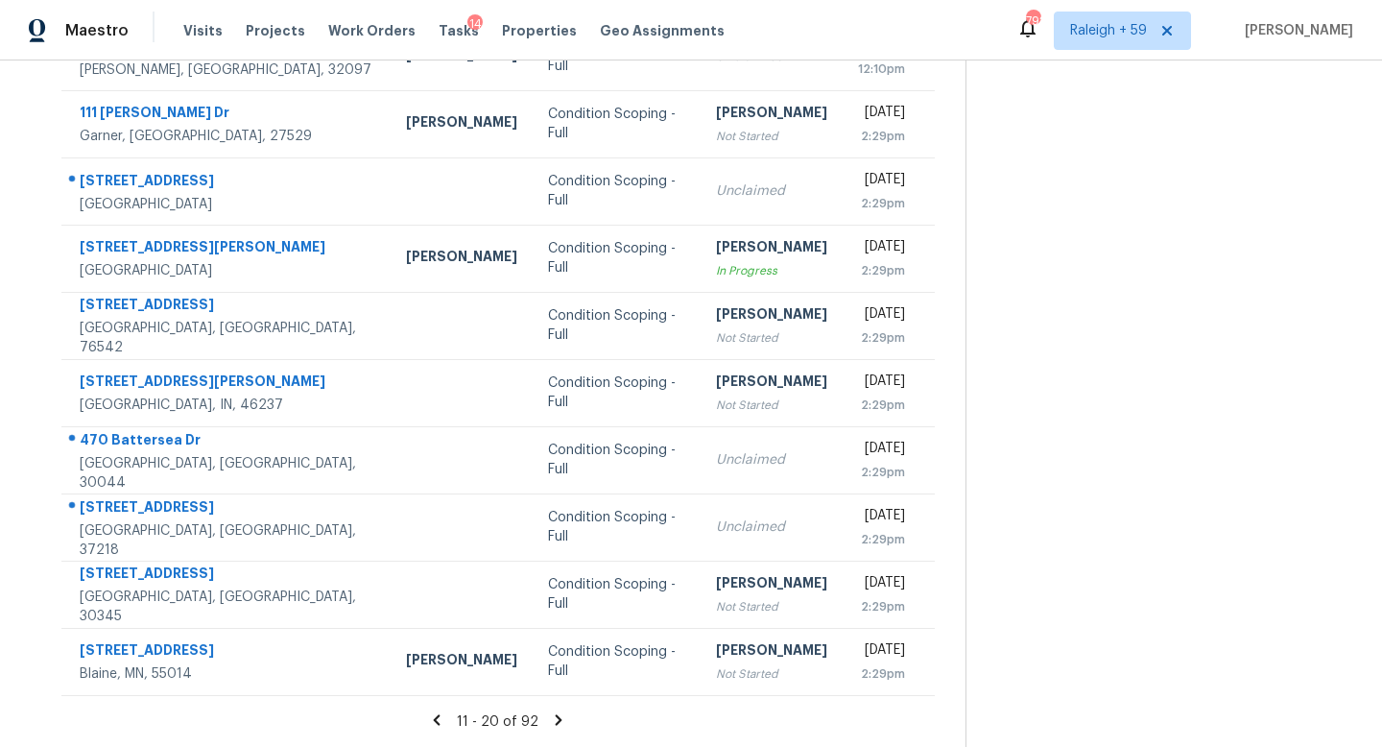
click at [565, 631] on div "11 - 20 of 92" at bounding box center [498, 721] width 935 height 20
click at [554, 631] on icon at bounding box center [558, 719] width 17 height 17
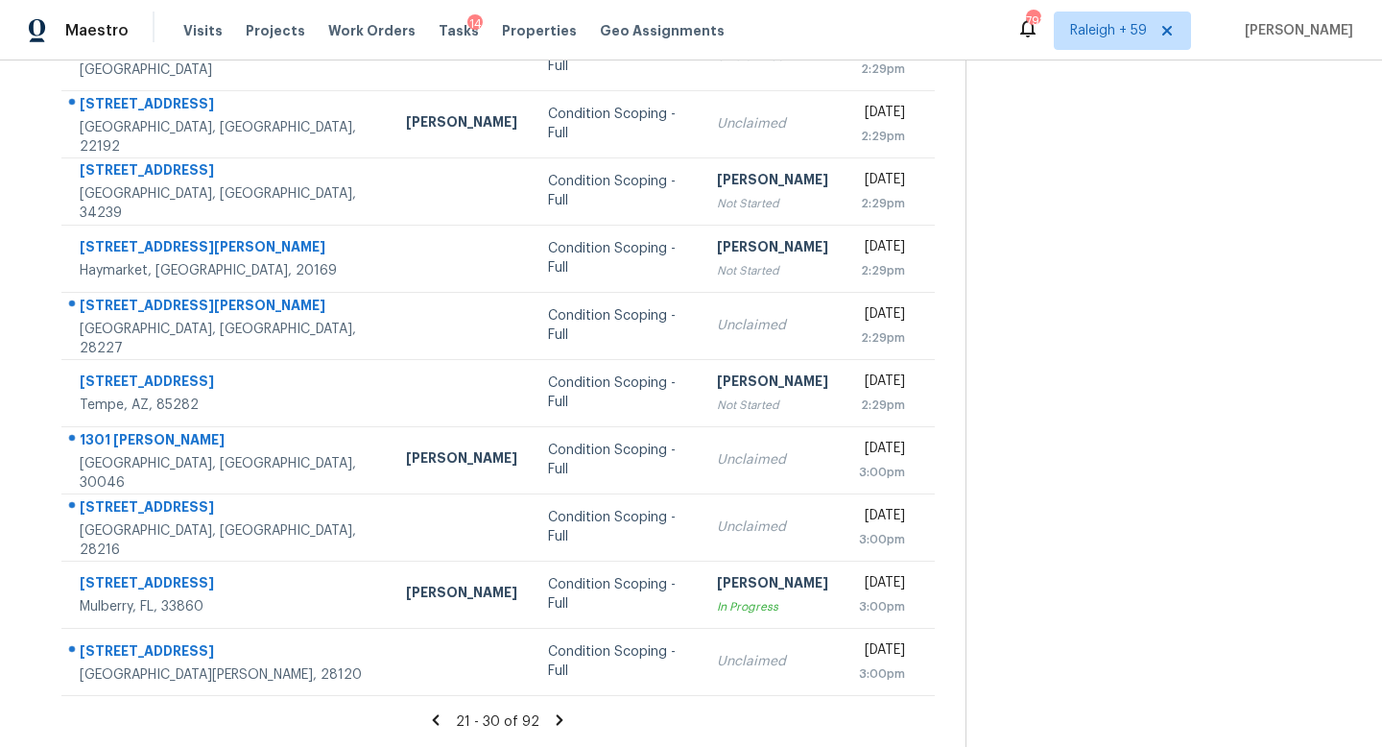
click at [554, 631] on icon at bounding box center [559, 719] width 17 height 17
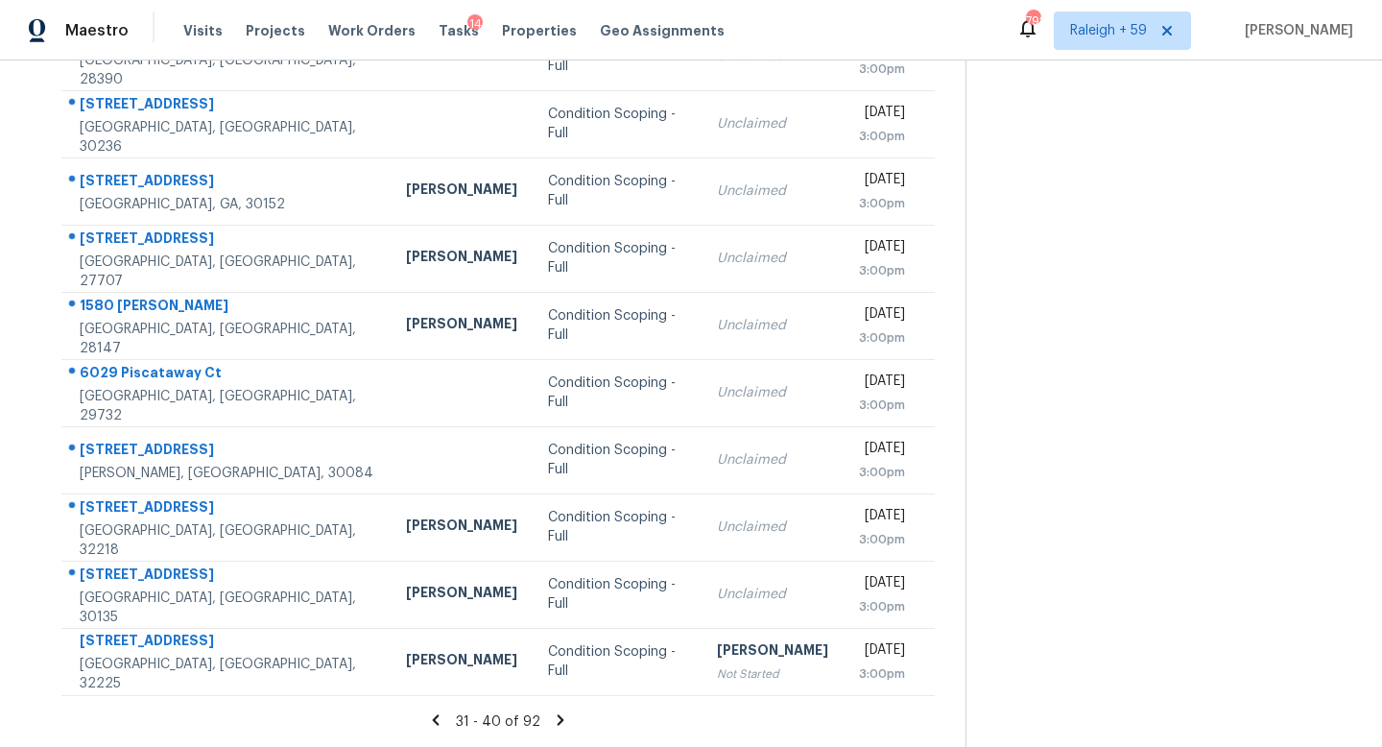
click at [554, 631] on icon at bounding box center [560, 719] width 17 height 17
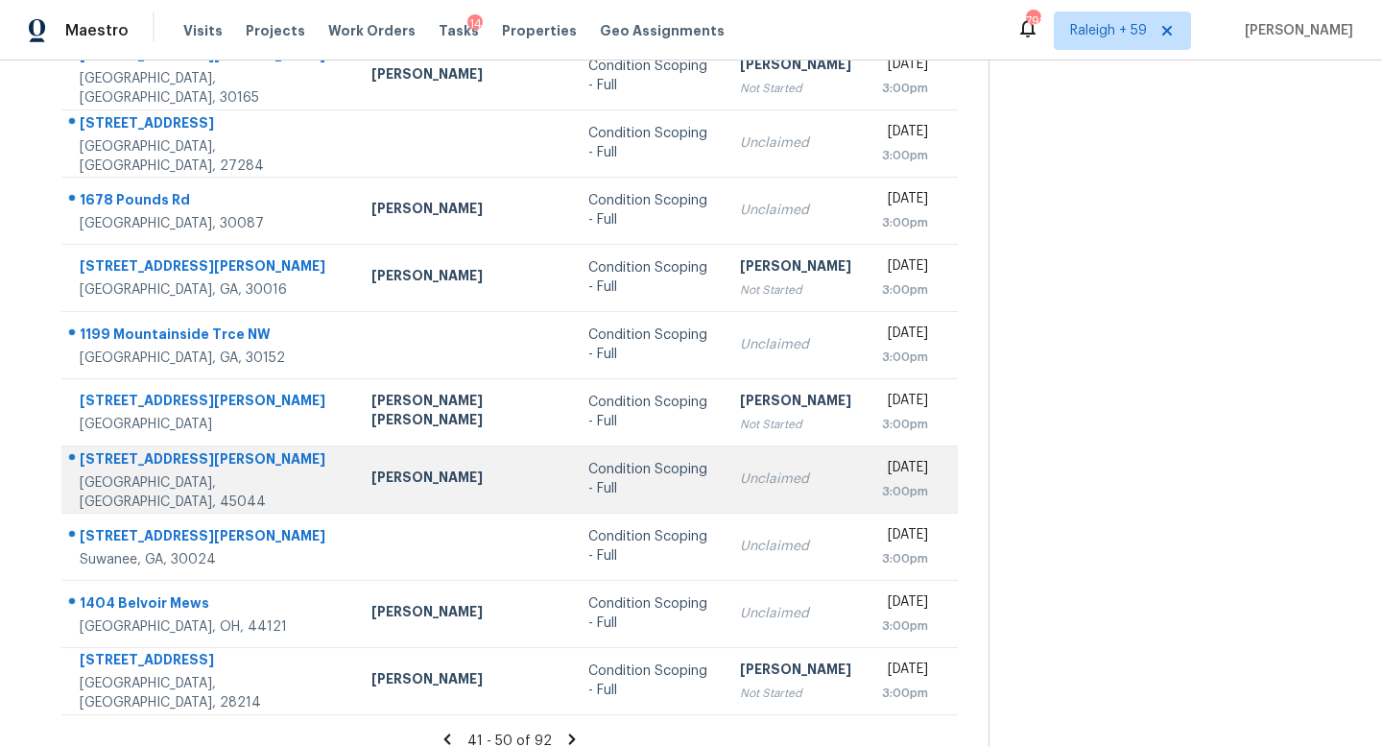
scroll to position [114, 0]
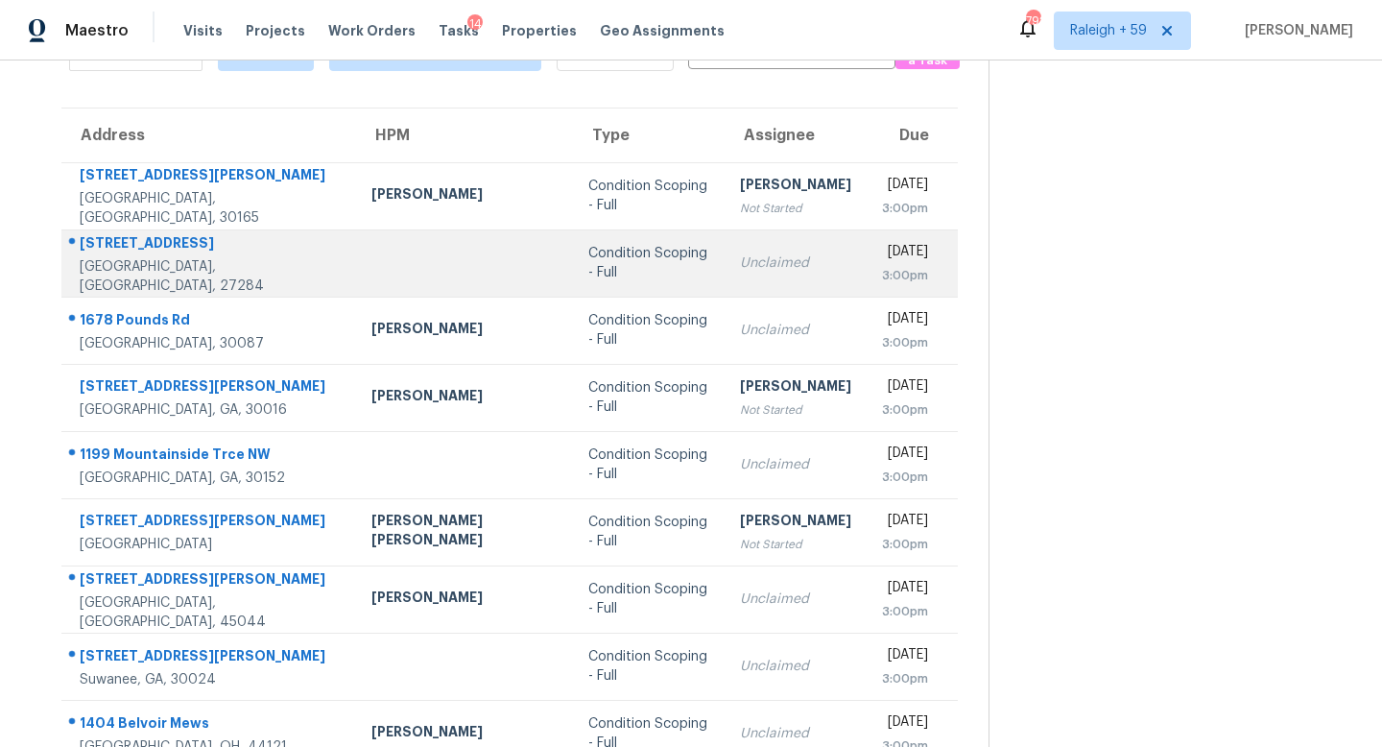
click at [724, 249] on td "Unclaimed" at bounding box center [795, 262] width 142 height 67
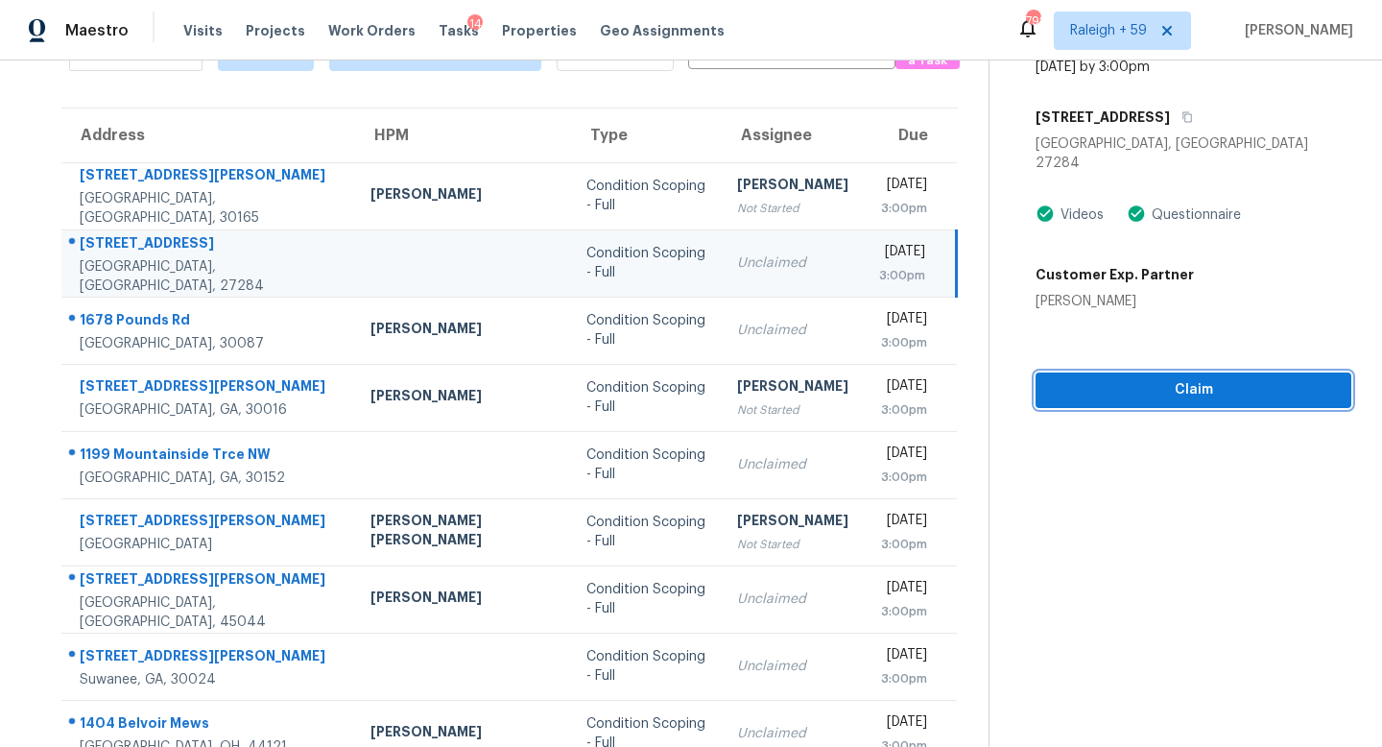
click at [1143, 380] on span "Claim" at bounding box center [1193, 390] width 285 height 24
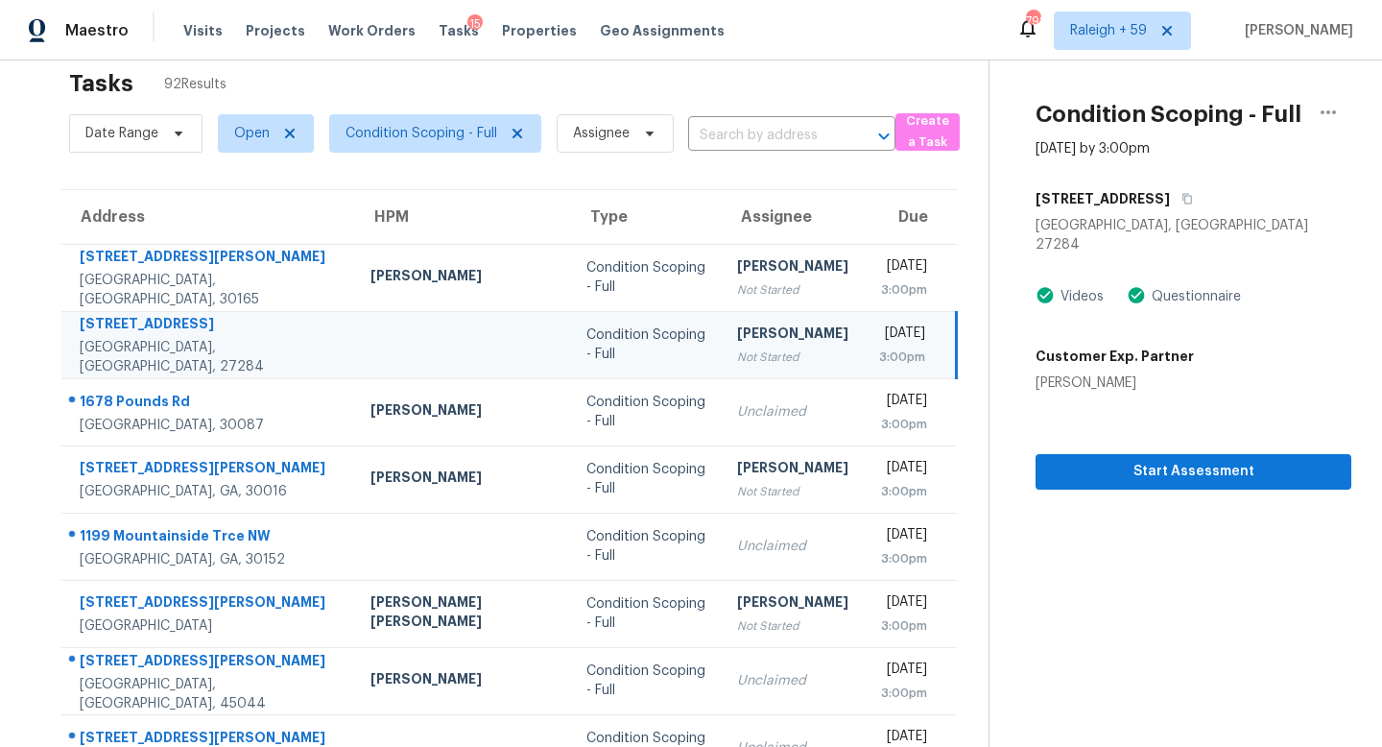
scroll to position [0, 0]
